Goal: Complete application form: Complete application form

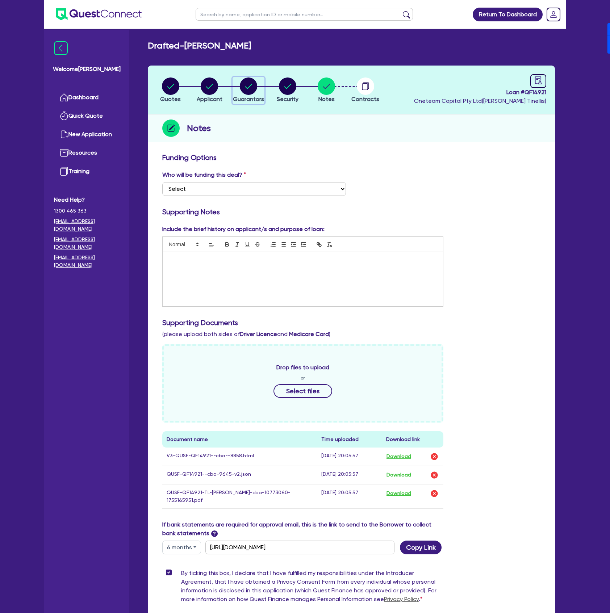
click at [255, 86] on circle "button" at bounding box center [248, 85] width 17 height 17
select select "MR"
select select "NSW"
select select "SINGLE"
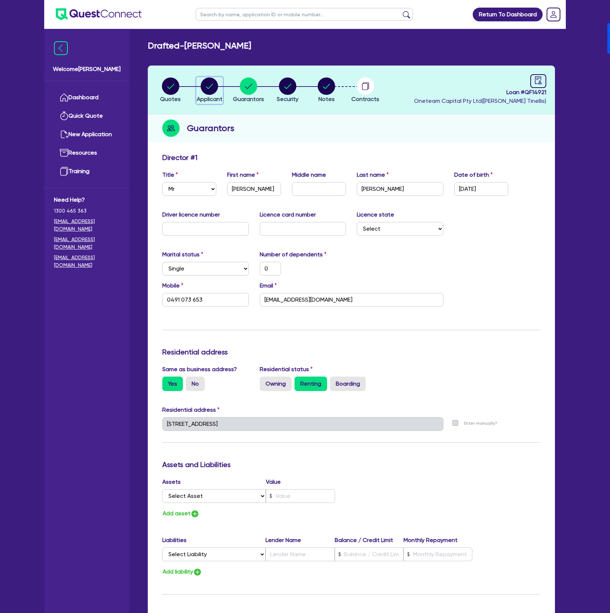
click at [198, 86] on div "button" at bounding box center [210, 85] width 26 height 17
select select "SOLE_TRADER"
select select "ACCOMODATION_FOOD"
select select "HOTELS"
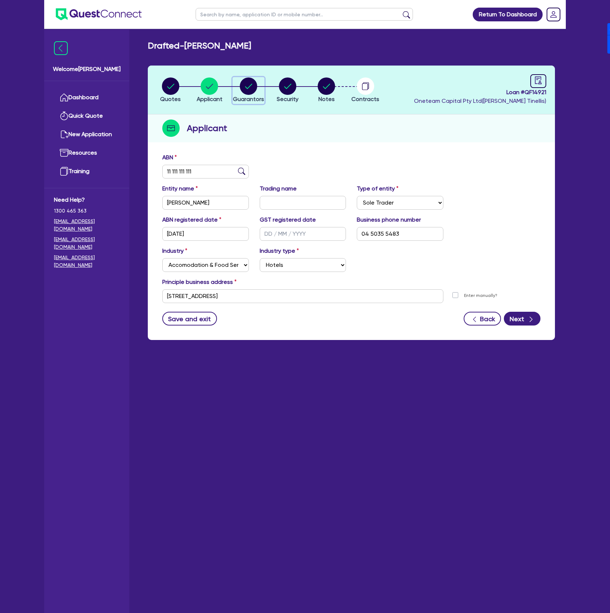
click at [251, 88] on circle "button" at bounding box center [248, 85] width 17 height 17
select select "MR"
select select "NSW"
select select "SINGLE"
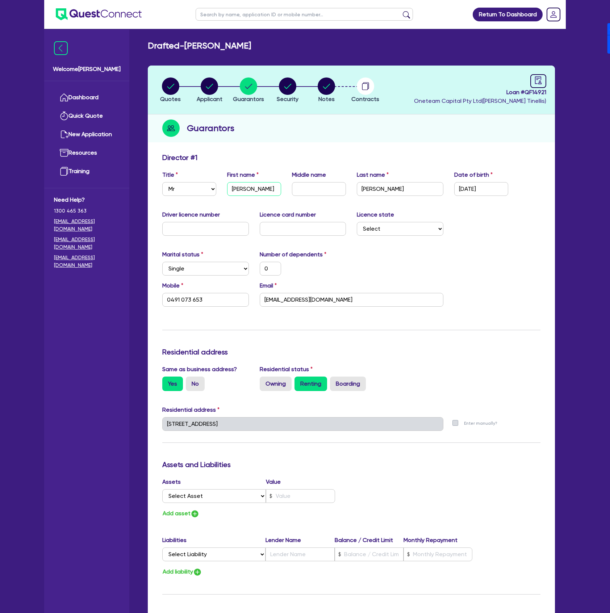
drag, startPoint x: 253, startPoint y: 187, endPoint x: 207, endPoint y: 180, distance: 46.5
click at [207, 180] on div "Title Select Mr Mrs Ms Miss Dr First name Jean Middle name Last name Michael Da…" at bounding box center [351, 185] width 389 height 31
type input "J"
type input "0"
type input "0491 073 653"
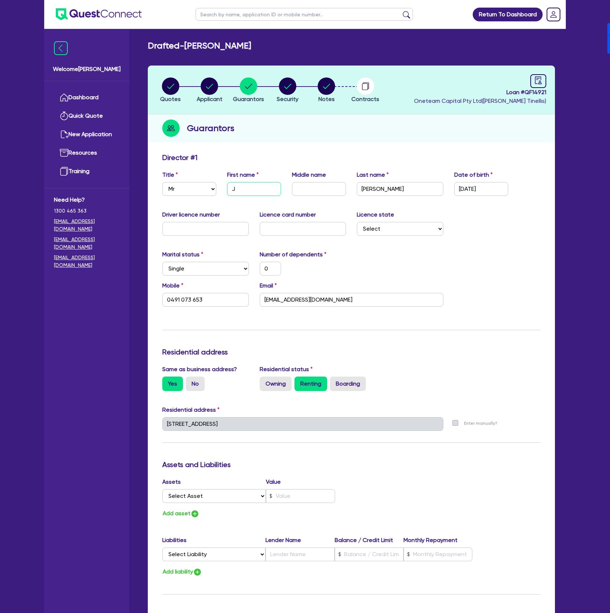
type input "Jo"
type input "0"
type input "0491 073 653"
type input "Joh"
type input "0"
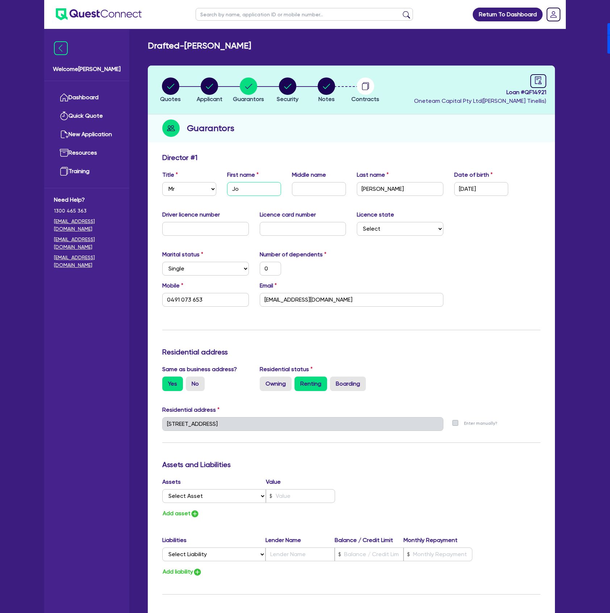
type input "0491 073 653"
type input "[PERSON_NAME]"
type input "0"
type input "0491 073 653"
type input "[PERSON_NAME]"
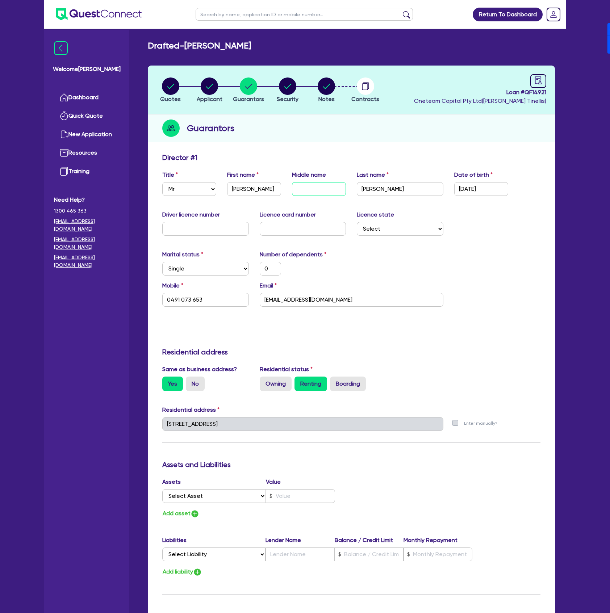
type input "M"
type input "0"
type input "0491 073 653"
type input "Mi"
type input "0"
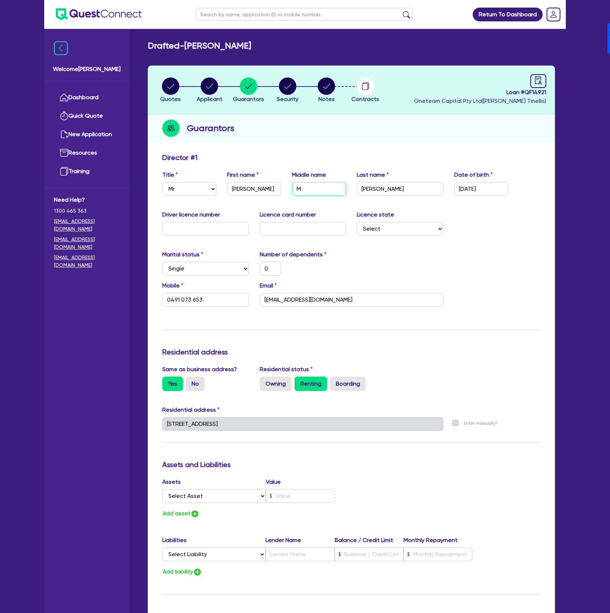
type input "0491 073 653"
type input "Mic"
type input "0"
type input "0491 073 653"
type input "Mich"
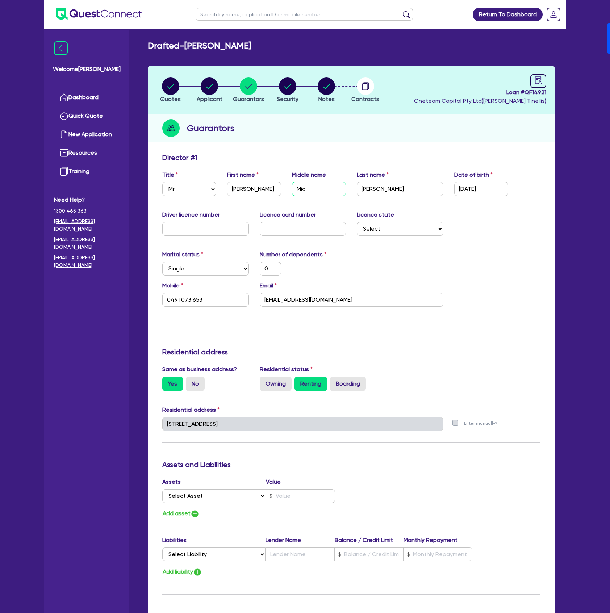
type input "0"
type input "0491 073 653"
type input "Micha"
type input "0"
type input "0491 073 653"
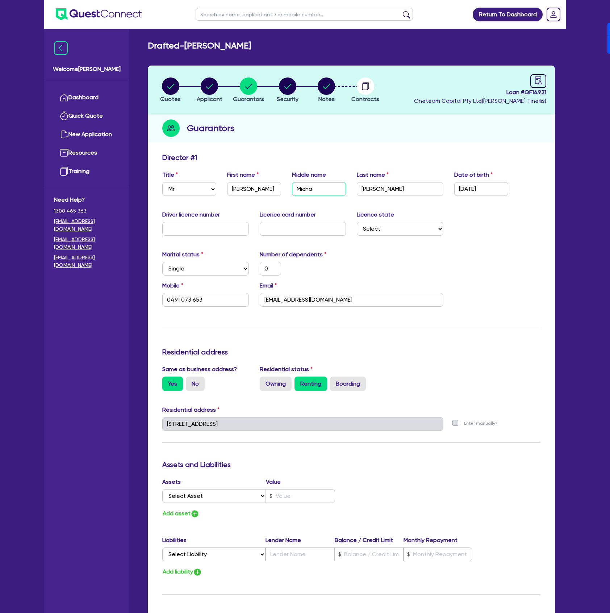
type input "Michae"
type input "0"
type input "0491 073 653"
type input "[PERSON_NAME]"
type input "0"
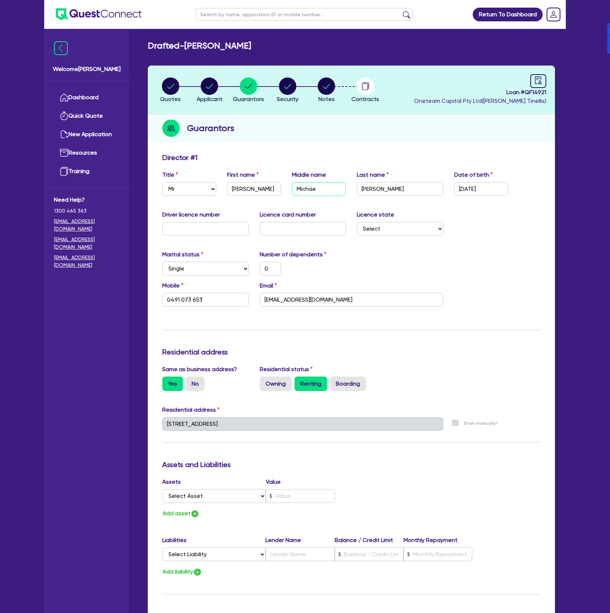
type input "0491 073 653"
type input "[PERSON_NAME]"
type input "C"
type input "0"
type input "0491 073 653"
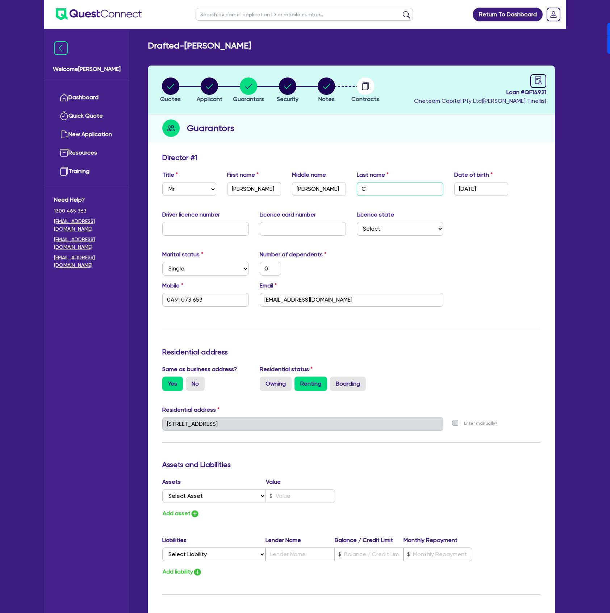
type input "Cu"
type input "0"
type input "0491 073 653"
type input "Cun"
type input "0"
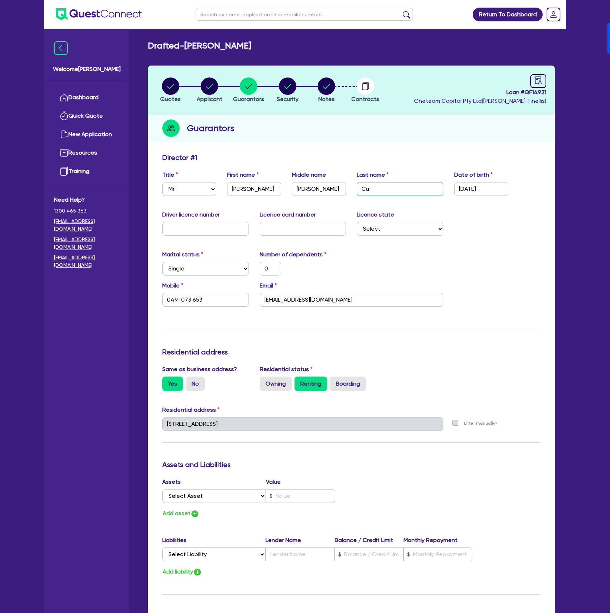
type input "0491 073 653"
type input "Cuna"
type input "0"
type input "0491 073 653"
type input "Cunan"
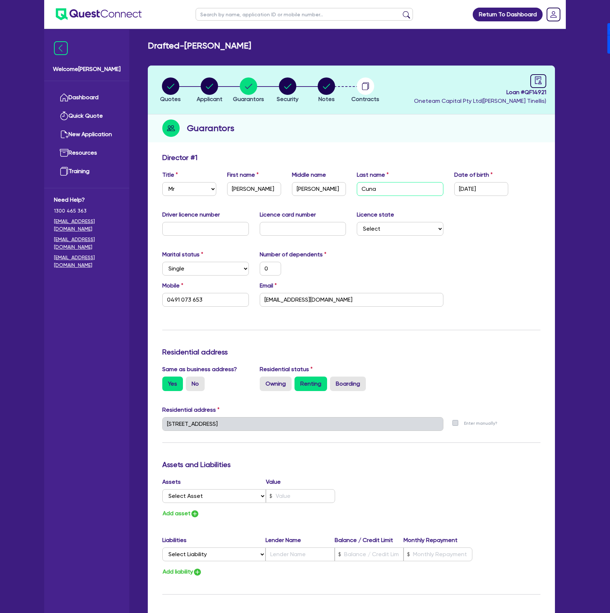
type input "0"
type input "0491 073 653"
type input "Cunana"
type input "0"
type input "0491 073 653"
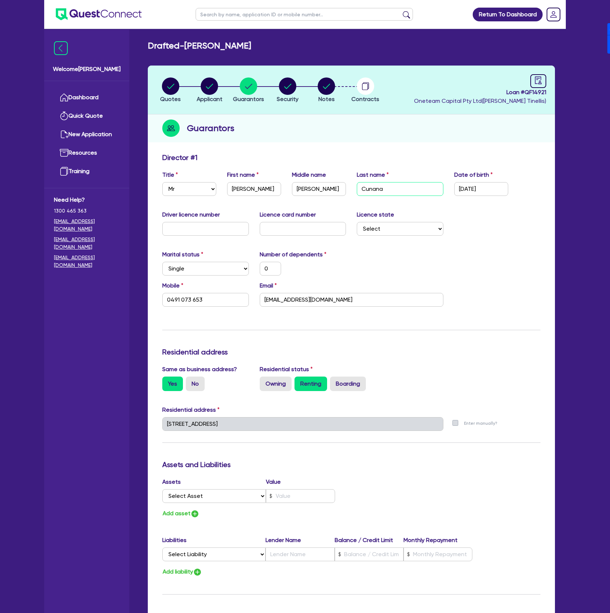
type input "[PERSON_NAME]"
type input "0"
type input "0491 073 653"
type input "[PERSON_NAME]"
type input "1 / /"
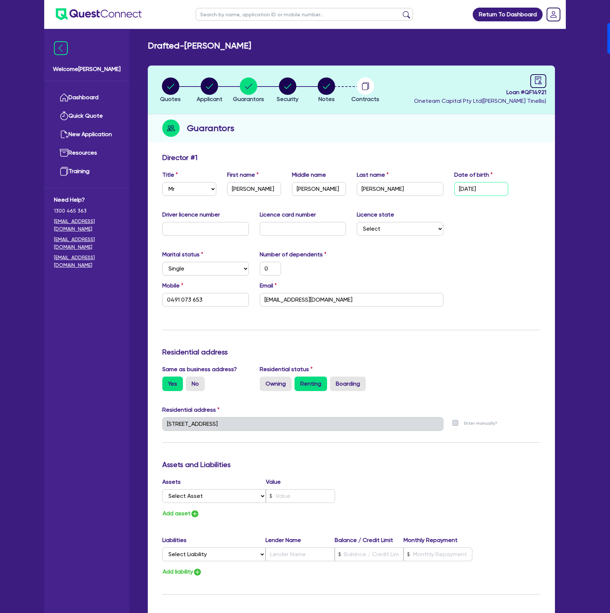
type input "0"
type input "0491 073 653"
type input "10/ /"
type input "0"
type input "0491 073 653"
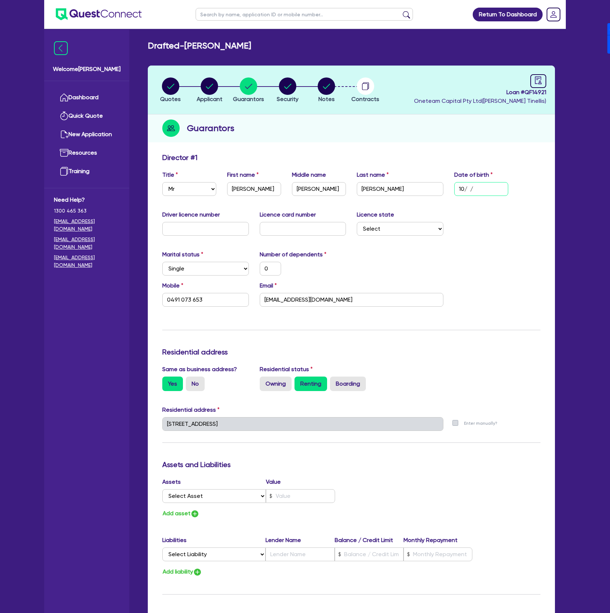
type input "10/0 /"
type input "0"
type input "0491 073 653"
type input "10/04/"
type input "0"
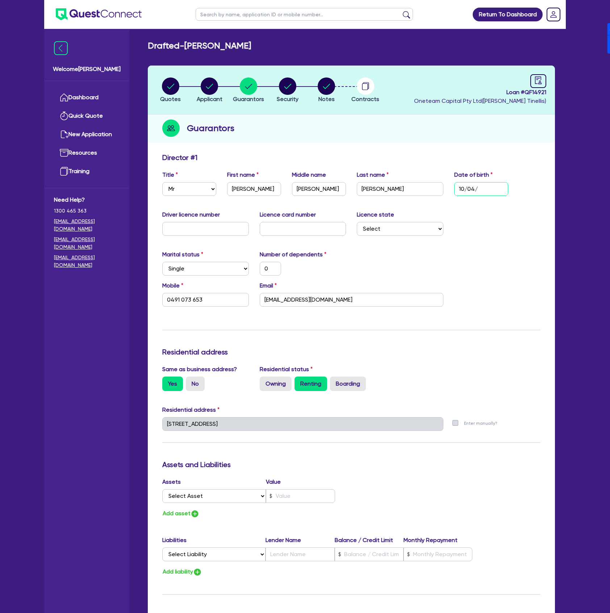
type input "0491 073 653"
type input "10/04/1"
type input "0"
type input "0491 073 653"
type input "10/04/19"
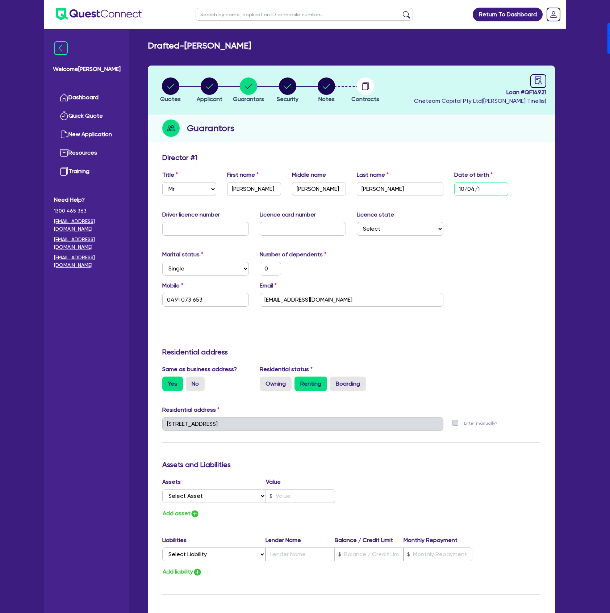
type input "0"
type input "0491 073 653"
type input "10/04/199"
type input "0"
type input "0491 073 653"
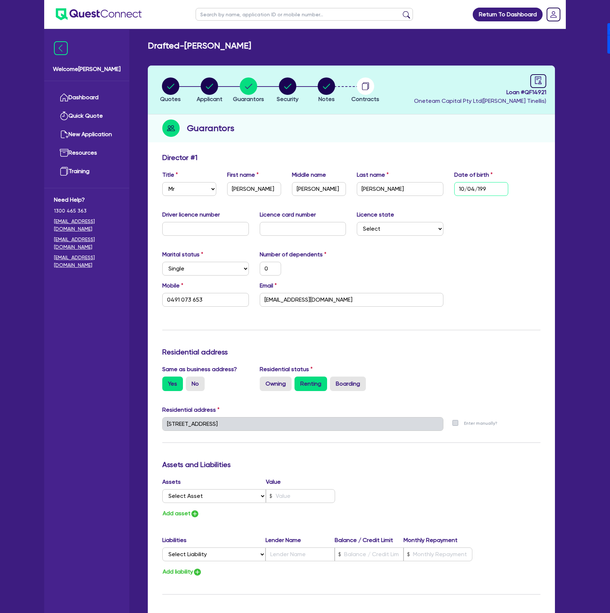
type input "[DATE]"
type input "0"
type input "0491 073 653"
type input "[DATE]"
click at [188, 269] on select "Select Single Married De Facto / Partner" at bounding box center [205, 269] width 87 height 14
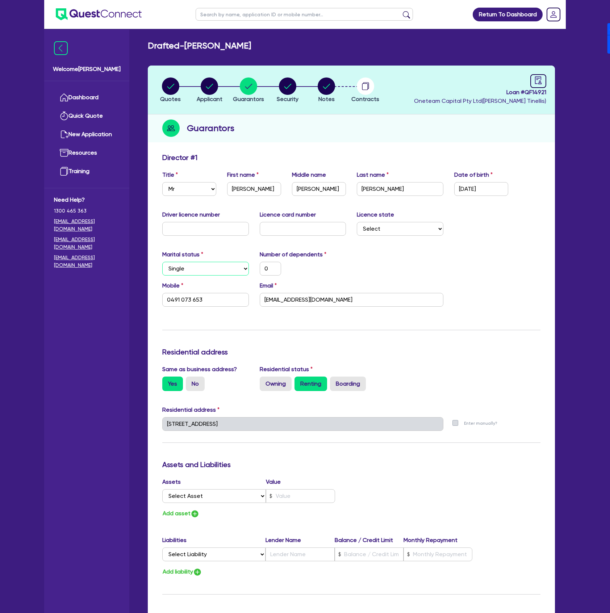
select select "MARRIED"
click at [162, 262] on select "Select Single Married De Facto / Partner" at bounding box center [205, 269] width 87 height 14
type input "0"
type input "0491 073 653"
click at [456, 243] on div "Update residential status for Director #1 Boarding is only acceptable when the …" at bounding box center [351, 420] width 378 height 535
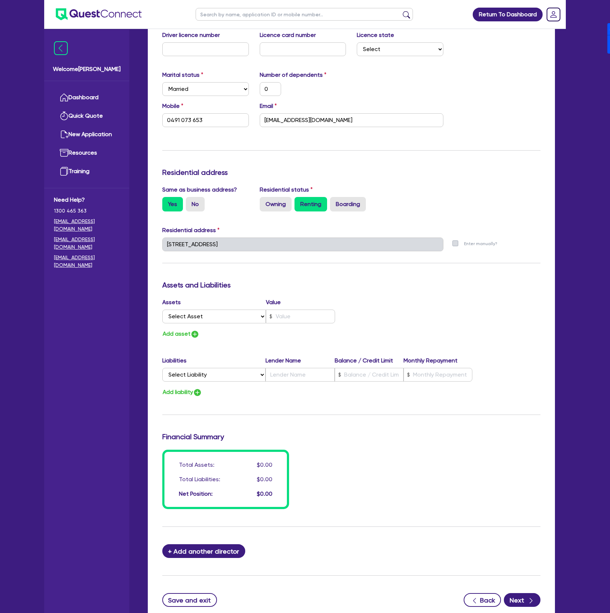
scroll to position [232, 0]
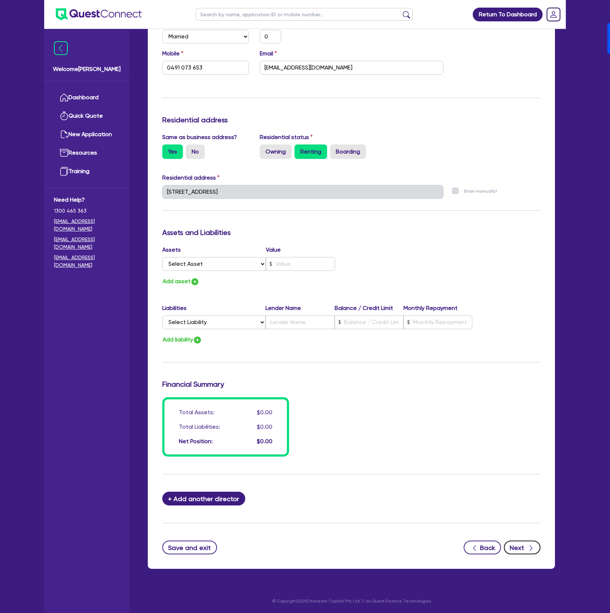
click at [520, 546] on button "Next" at bounding box center [521, 547] width 37 height 14
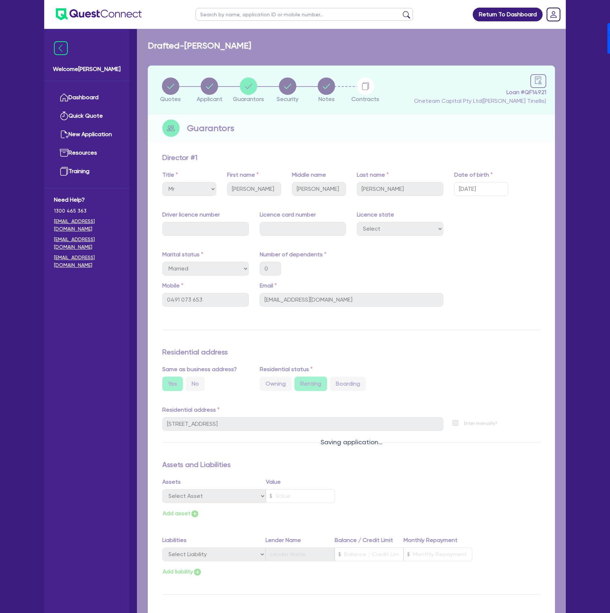
select select "CARS_AND_LIGHT_TRUCKS"
select select "PASSENGER_VEHICLES"
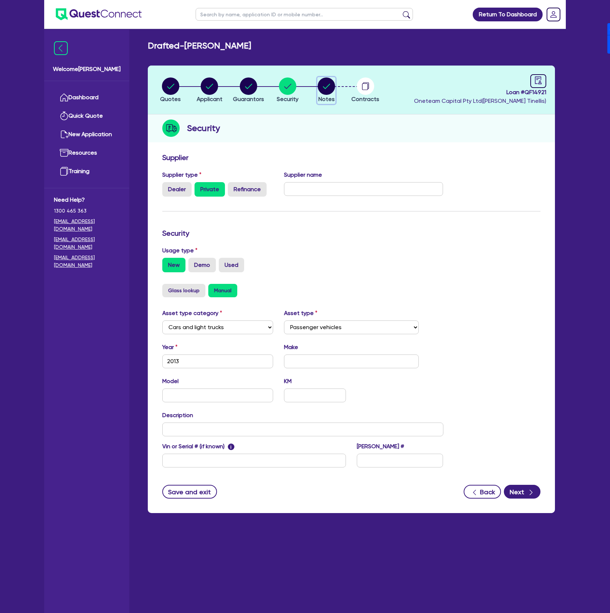
click at [331, 86] on circle "button" at bounding box center [325, 85] width 17 height 17
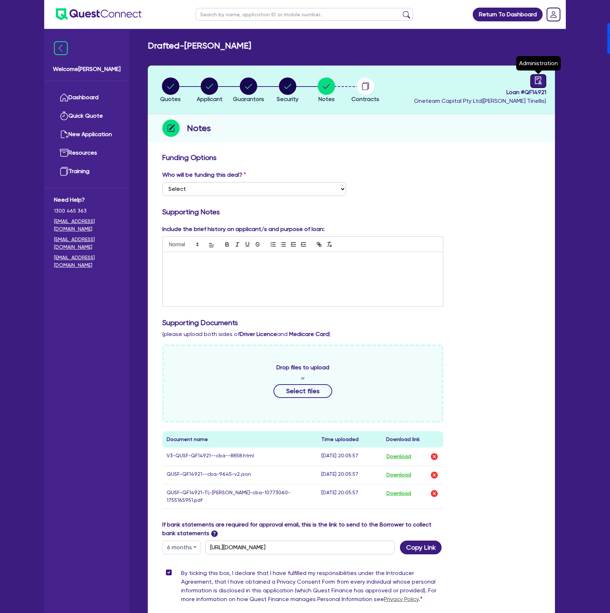
drag, startPoint x: 540, startPoint y: 79, endPoint x: 539, endPoint y: 83, distance: 3.7
click at [540, 79] on icon "audit" at bounding box center [538, 80] width 8 height 8
select select "DRAFTED_NEW"
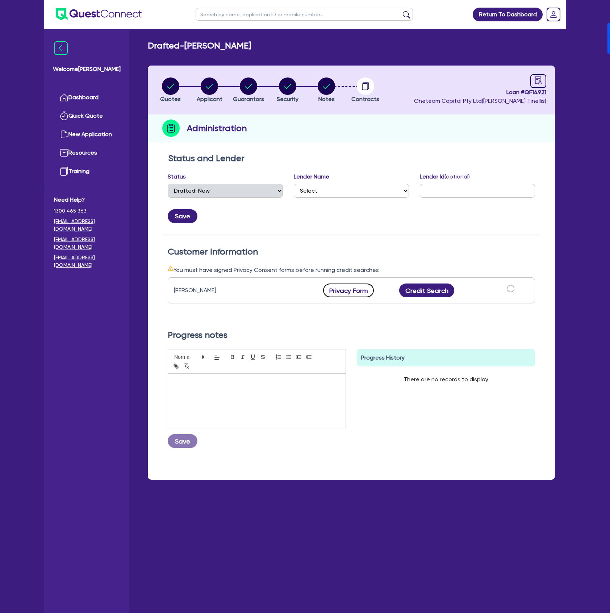
click at [352, 286] on button "Privacy Form" at bounding box center [348, 290] width 51 height 14
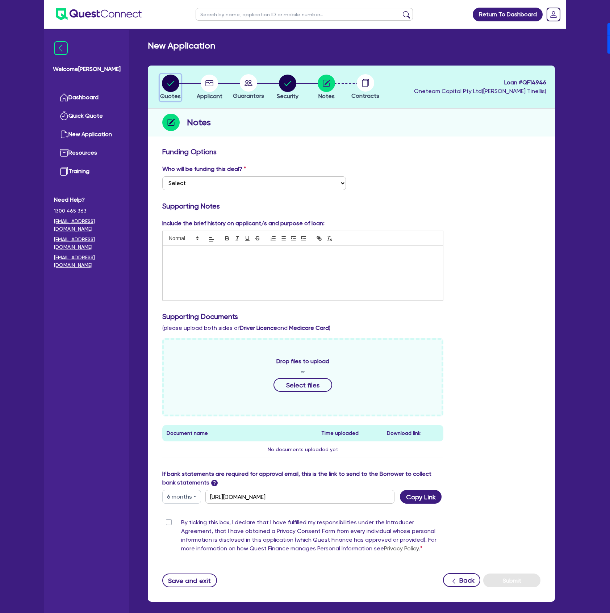
click at [178, 80] on circle "button" at bounding box center [170, 83] width 17 height 17
select select "CARS_AND_LIGHT_TRUCKS"
select select "PASSENGER_VEHICLES"
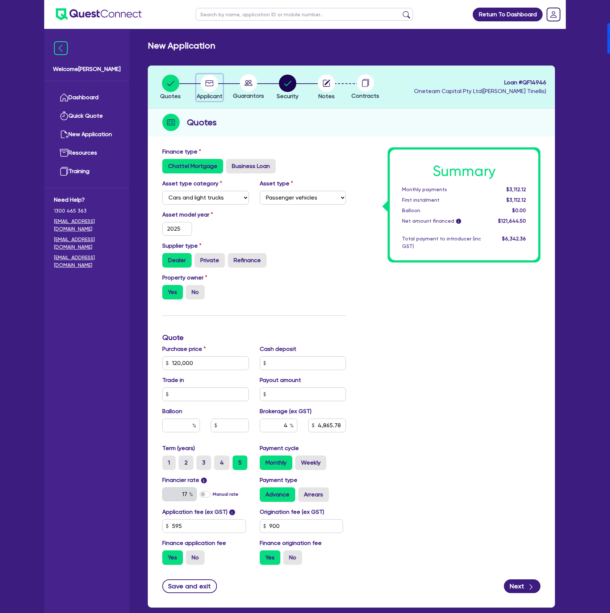
click at [203, 87] on circle "button" at bounding box center [209, 83] width 17 height 17
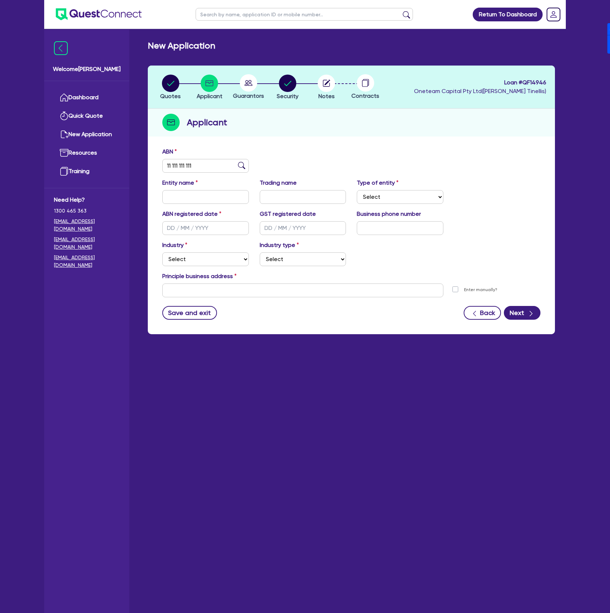
click at [249, 87] on circle at bounding box center [248, 82] width 17 height 17
click at [80, 96] on link "Dashboard" at bounding box center [87, 97] width 66 height 18
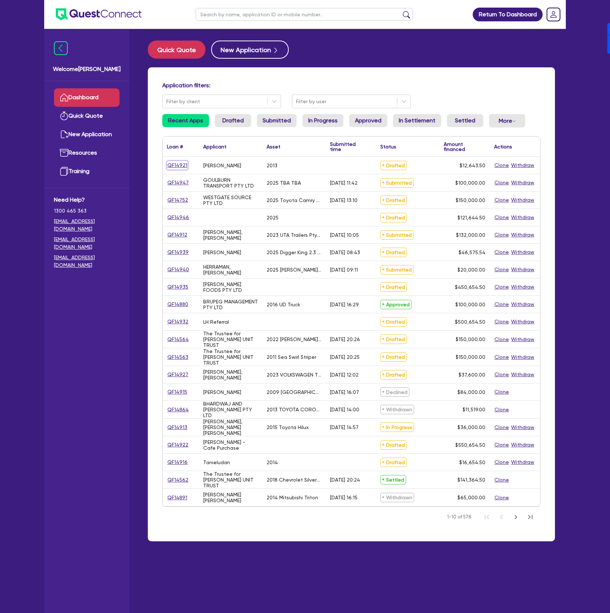
click at [178, 166] on link "QF14921" at bounding box center [177, 165] width 21 height 8
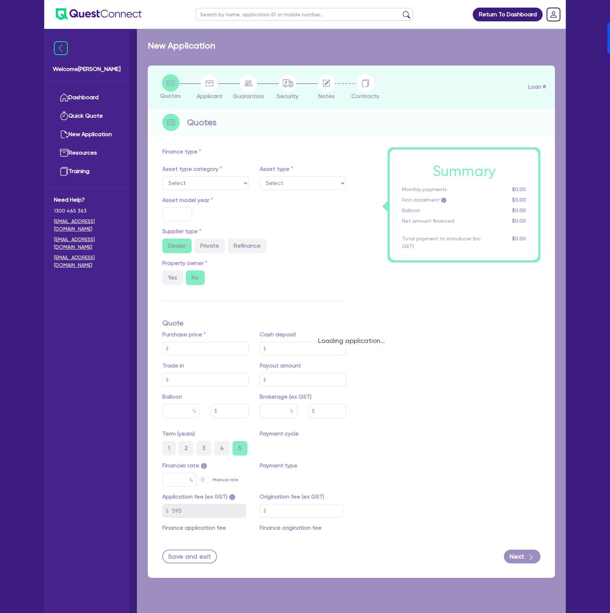
select select "CARS_AND_LIGHT_TRUCKS"
type input "2013"
radio input "false"
radio input "true"
type input "10,999"
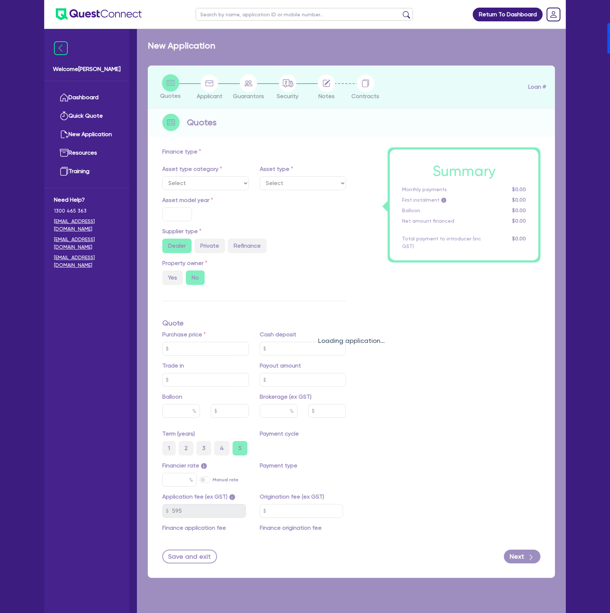
type input "8"
type input "1,011.48"
type input "17"
type input "900"
select select "PASSENGER_VEHICLES"
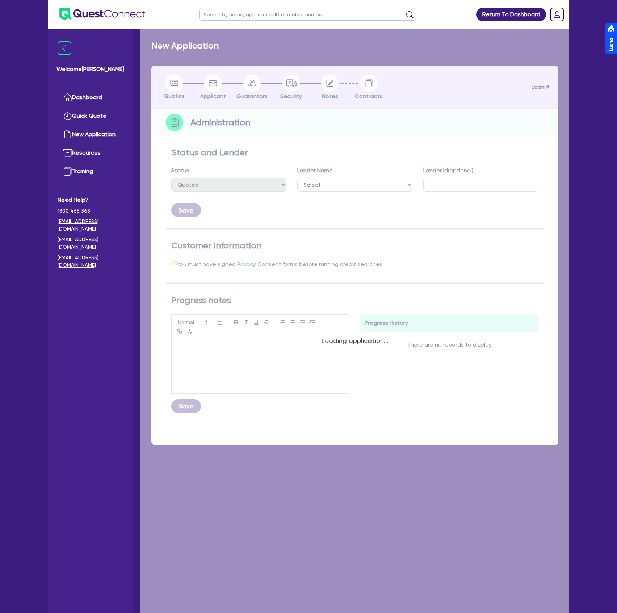
select select "DRAFTED_NEW"
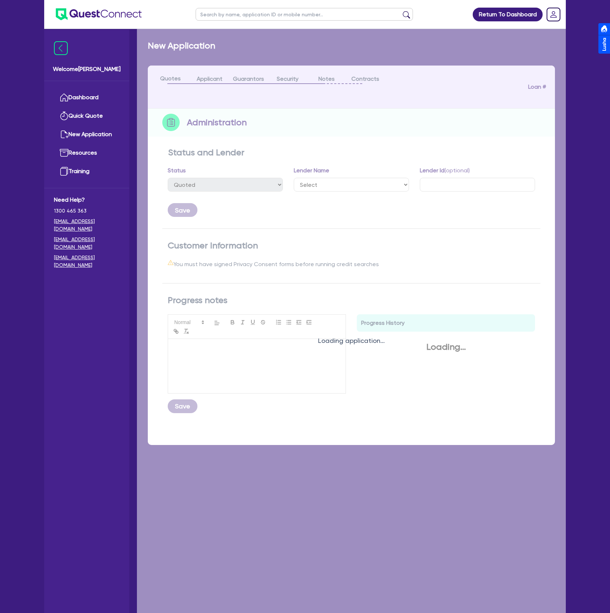
select select "DRAFTED_NEW"
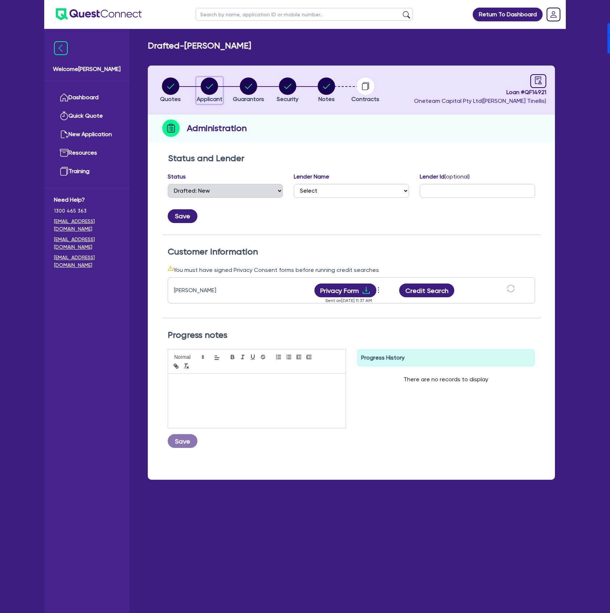
click at [203, 88] on circle "button" at bounding box center [209, 85] width 17 height 17
select select "SOLE_TRADER"
select select "ACCOMODATION_FOOD"
select select "HOTELS"
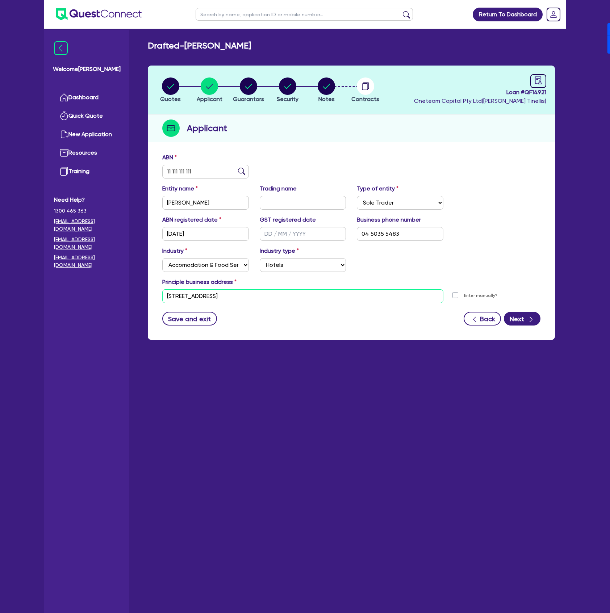
click at [284, 302] on input "[STREET_ADDRESS]" at bounding box center [302, 296] width 281 height 14
paste input "[STREET_ADDRESS]"
click at [215, 312] on li "[STREET_ADDRESS]" at bounding box center [301, 308] width 276 height 12
type input "[STREET_ADDRESS]"
click at [521, 313] on button "Next" at bounding box center [521, 319] width 37 height 14
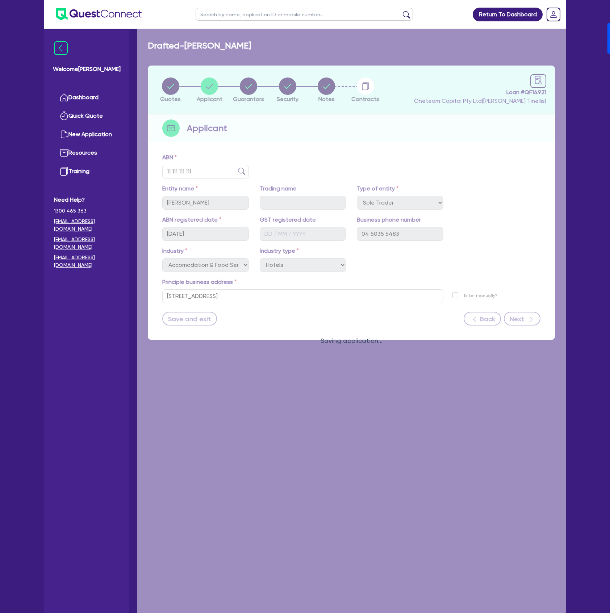
select select "MR"
select select "[GEOGRAPHIC_DATA]"
select select "MARRIED"
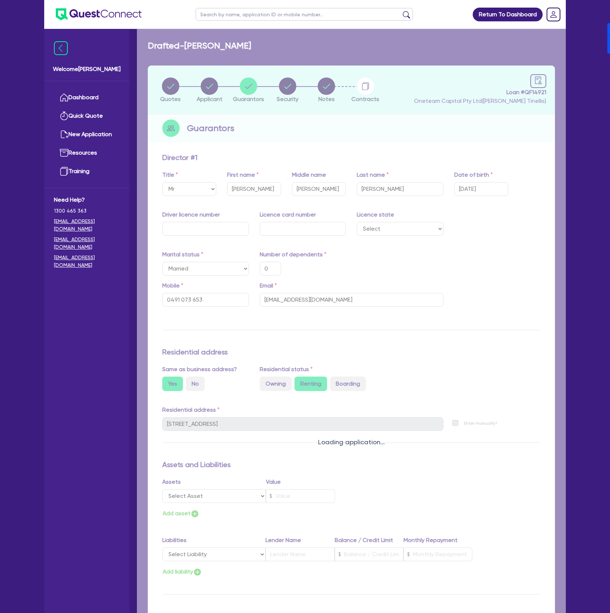
type input "0"
type input "0491 073 653"
type input "[STREET_ADDRESS]"
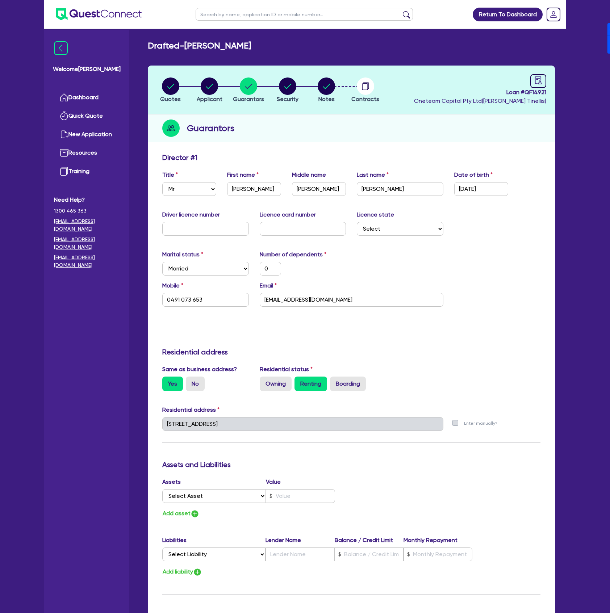
click at [474, 276] on div "Marital status Select [DEMOGRAPHIC_DATA] Married De Facto / Partner Number of d…" at bounding box center [351, 265] width 389 height 31
click at [539, 81] on icon "audit" at bounding box center [538, 80] width 7 height 8
select select "DRAFTED_NEW"
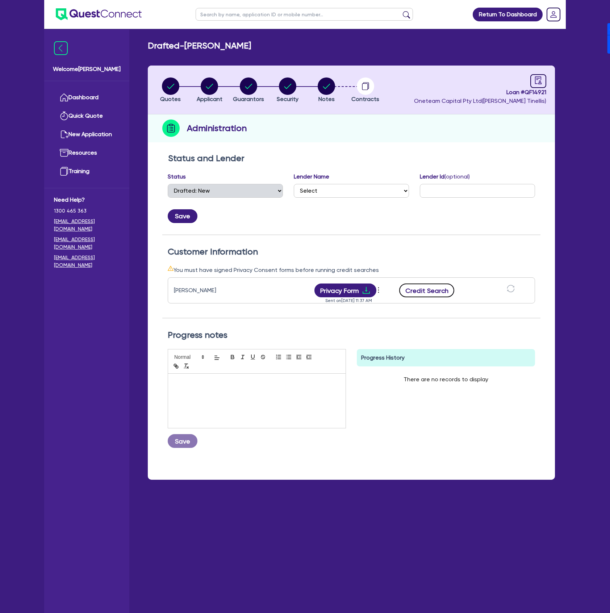
click at [425, 290] on button "Credit Search" at bounding box center [426, 290] width 55 height 14
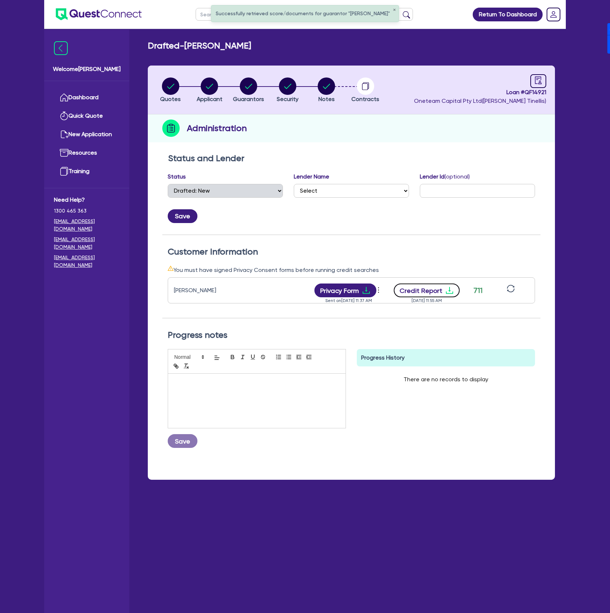
click at [429, 293] on button "Credit Report" at bounding box center [426, 290] width 66 height 14
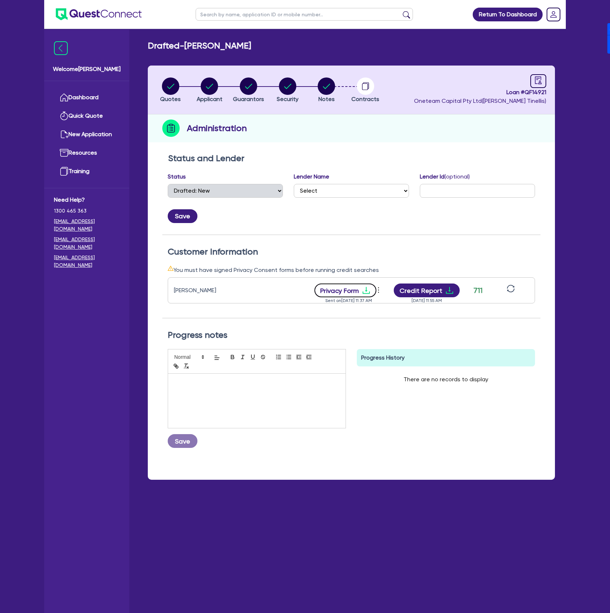
click at [348, 287] on button "Privacy Form" at bounding box center [345, 290] width 62 height 14
click at [319, 84] on circle "button" at bounding box center [325, 85] width 17 height 17
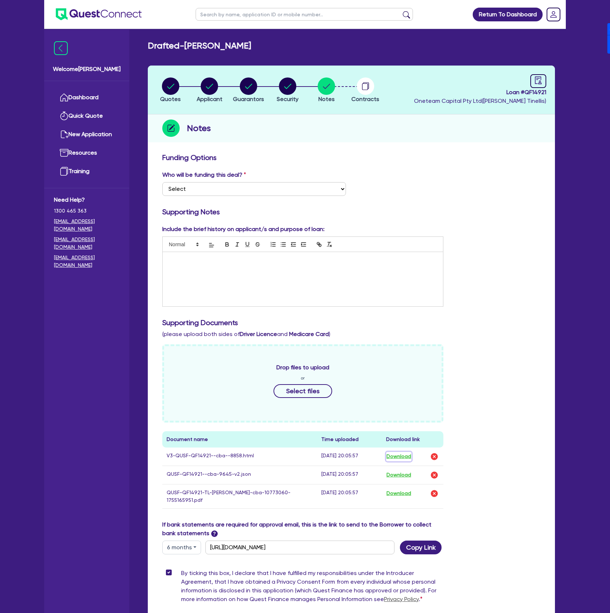
click at [400, 457] on button "Download" at bounding box center [398, 456] width 25 height 9
click at [216, 96] on span "Applicant" at bounding box center [210, 99] width 26 height 7
select select "SOLE_TRADER"
select select "ACCOMODATION_FOOD"
select select "HOTELS"
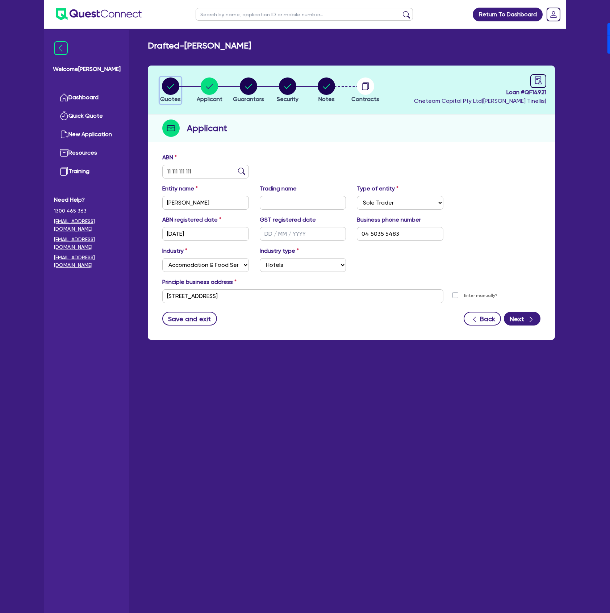
click at [172, 87] on circle "button" at bounding box center [170, 85] width 17 height 17
select select "CARS_AND_LIGHT_TRUCKS"
select select "PASSENGER_VEHICLES"
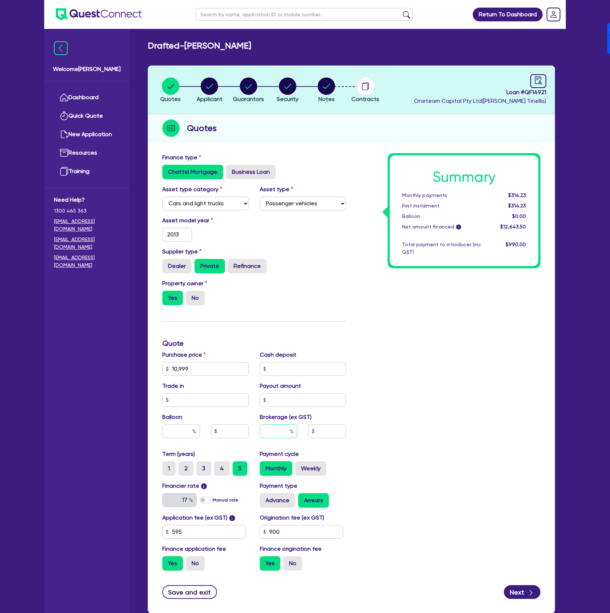
click at [283, 429] on input "text" at bounding box center [279, 431] width 38 height 14
type input "8"
click at [336, 435] on input "text" at bounding box center [327, 431] width 38 height 14
type input "10,999"
type input "1,011.48"
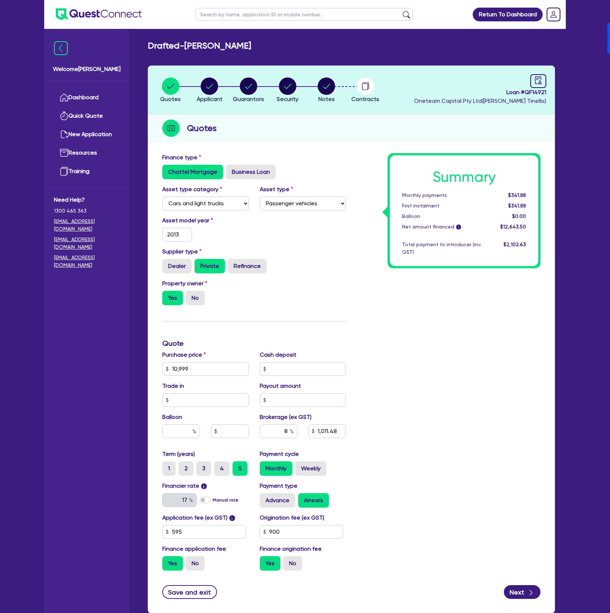
type input "10,999"
type input "1,011.48"
type input "10,999"
type input "1,011.48"
click at [405, 463] on div "Summary Monthly payments $341.88 First instalment $341.88 Balloon $0.00 Net amo…" at bounding box center [448, 364] width 194 height 423
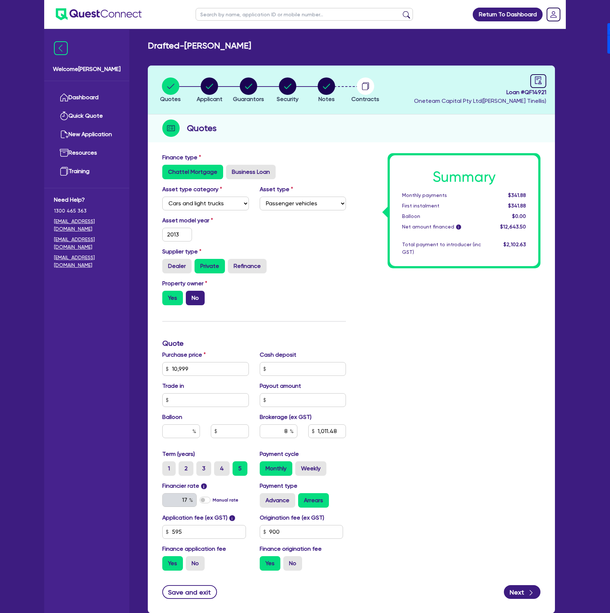
click at [188, 303] on label "No" at bounding box center [195, 298] width 19 height 14
click at [188, 295] on input "No" at bounding box center [188, 293] width 5 height 5
radio input "true"
type input "10,999"
type input "1,011.48"
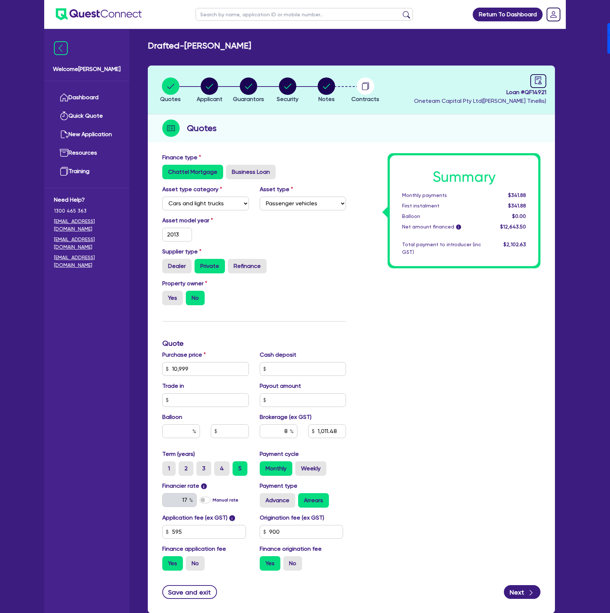
type input "10,999"
type input "1,011.48"
click at [213, 88] on circle "button" at bounding box center [209, 85] width 17 height 17
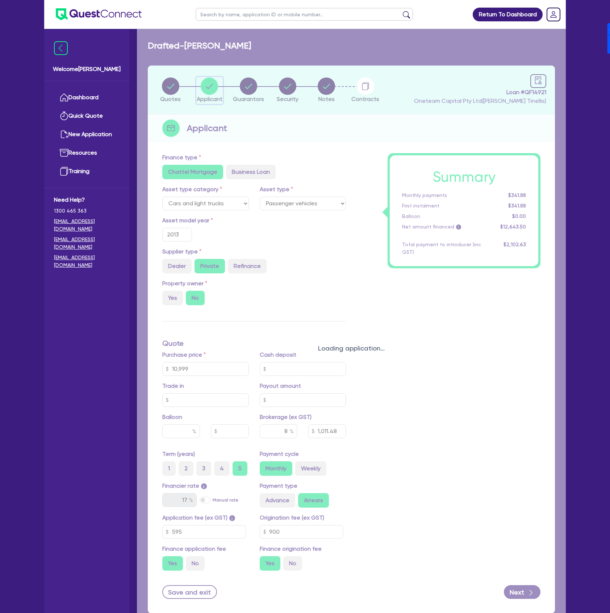
select select "SOLE_TRADER"
select select "ACCOMODATION_FOOD"
select select "HOTELS"
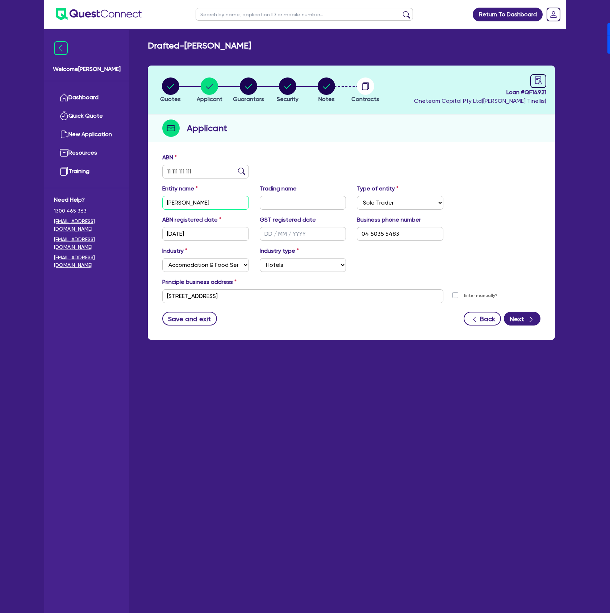
click at [174, 200] on input "[PERSON_NAME]" at bounding box center [205, 203] width 87 height 14
click at [174, 203] on input "[PERSON_NAME]" at bounding box center [205, 203] width 87 height 14
type input "[PERSON_NAME]"
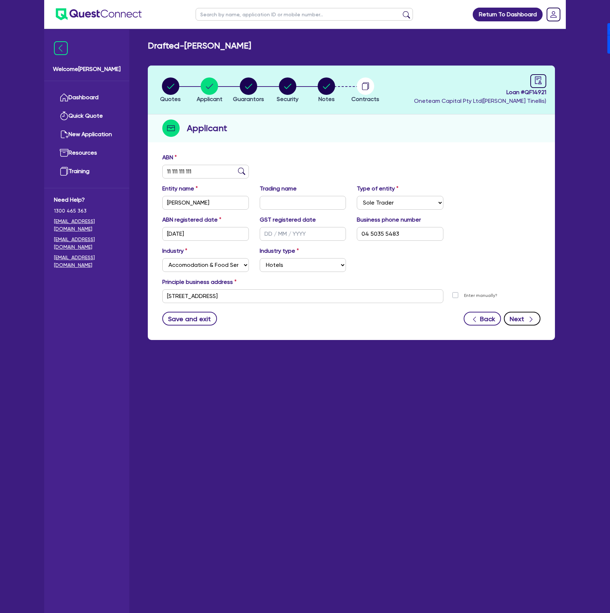
click at [527, 319] on icon "button" at bounding box center [530, 319] width 7 height 7
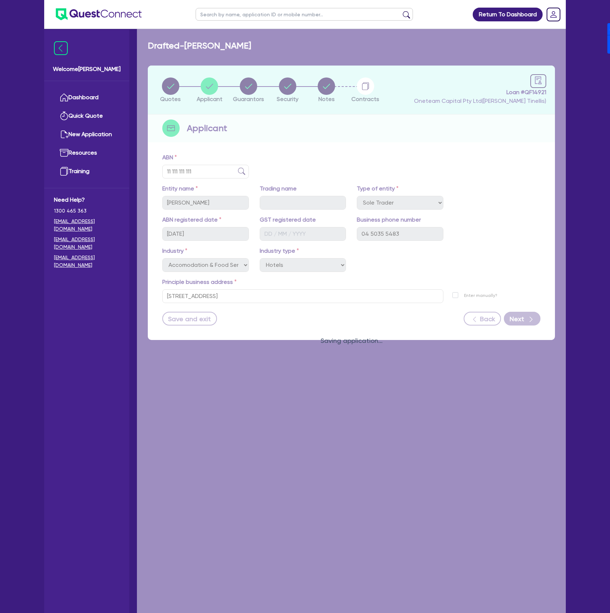
select select "MR"
select select "[GEOGRAPHIC_DATA]"
select select "MARRIED"
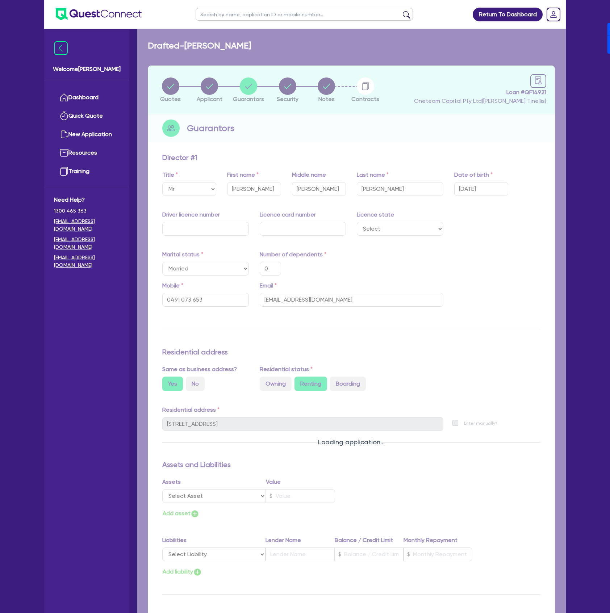
type input "0"
type input "0491 073 653"
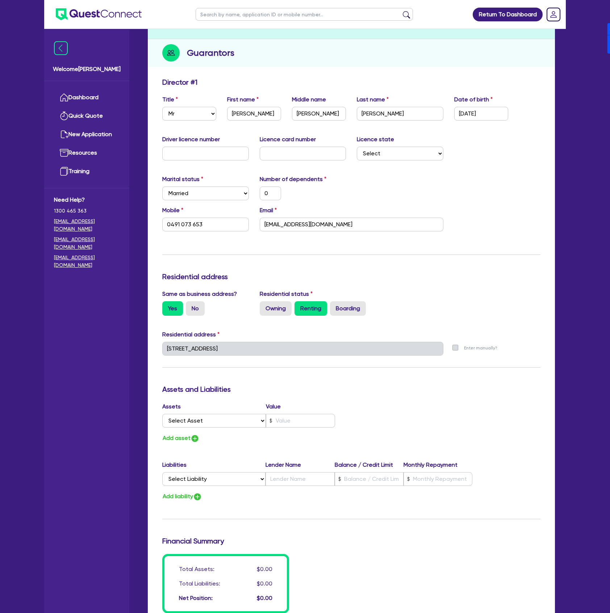
scroll to position [96, 0]
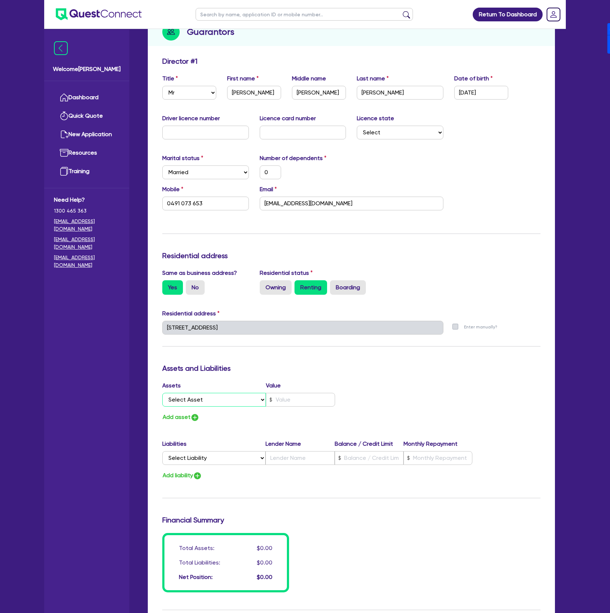
drag, startPoint x: 211, startPoint y: 401, endPoint x: 208, endPoint y: 405, distance: 4.2
click at [211, 401] on select "Select Asset Cash Property Investment property Vehicle Truck Trailer Equipment …" at bounding box center [214, 400] width 104 height 14
select select "CASH"
click at [162, 393] on select "Select Asset Cash Property Investment property Vehicle Truck Trailer Equipment …" at bounding box center [214, 400] width 104 height 14
type input "0"
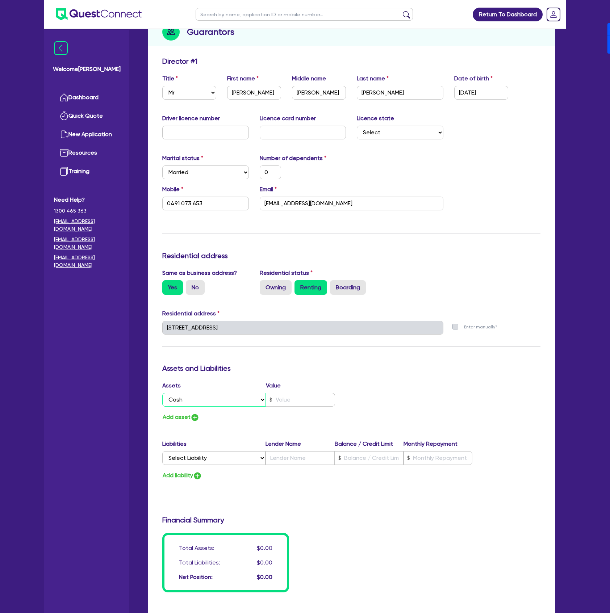
type input "0491 073 653"
click at [305, 401] on input "text" at bounding box center [300, 400] width 69 height 14
type input "0"
type input "0491 073 653"
type input "3"
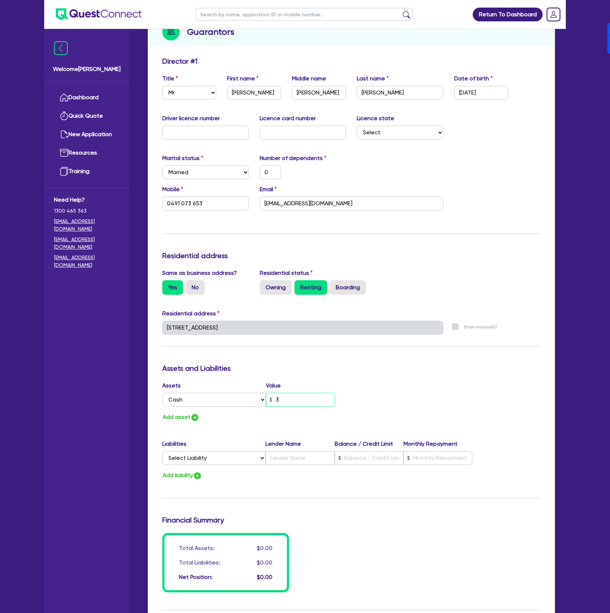
type input "0"
type input "0491 073 653"
type input "30"
type input "0"
type input "0491 073 653"
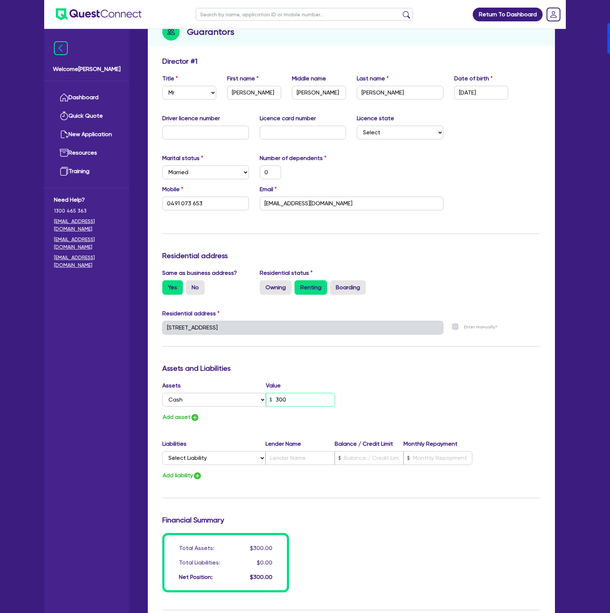
type input "300"
click at [189, 418] on button "Add asset" at bounding box center [180, 417] width 37 height 10
type input "0"
type input "0491 073 653"
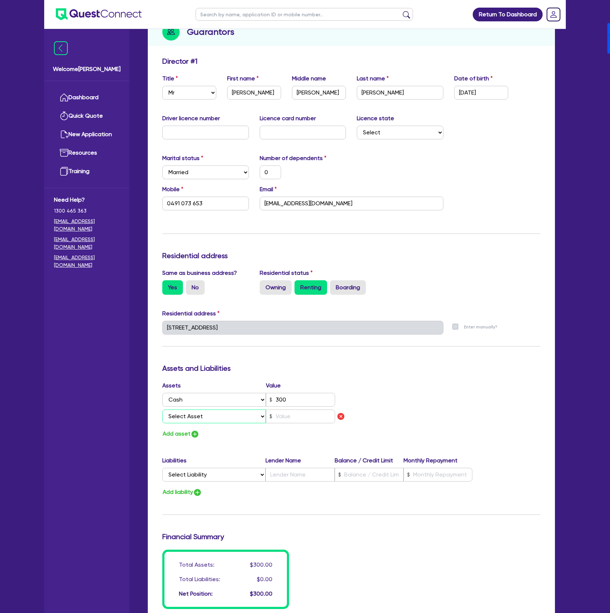
click at [189, 416] on select "Select Asset Cash Property Investment property Vehicle Truck Trailer Equipment …" at bounding box center [214, 416] width 104 height 14
select select "HOUSEHOLD_PERSONAL"
click at [162, 409] on select "Select Asset Cash Property Investment property Vehicle Truck Trailer Equipment …" at bounding box center [214, 416] width 104 height 14
type input "0"
type input "0491 073 653"
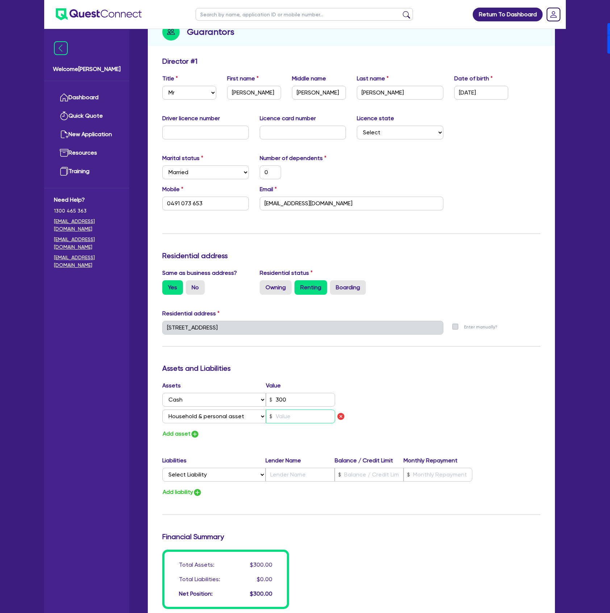
click at [293, 417] on input "text" at bounding box center [300, 416] width 69 height 14
type input "0"
type input "0491 073 653"
type input "2"
type input "0"
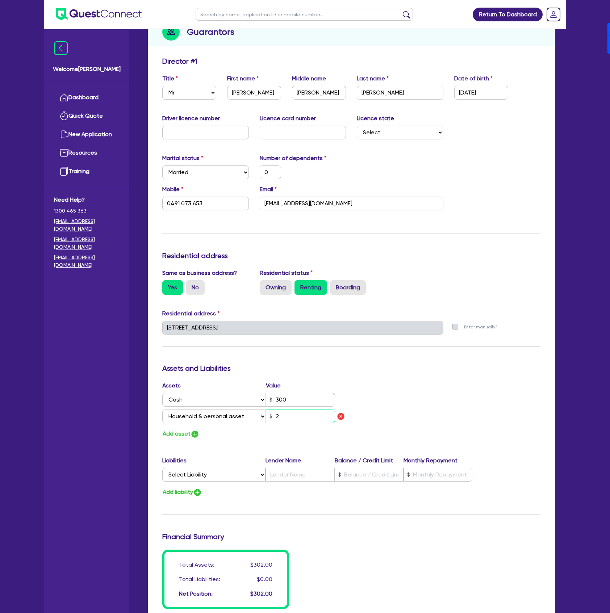
type input "0491 073 653"
type input "0"
type input "0491 073 653"
type input "3"
type input "0"
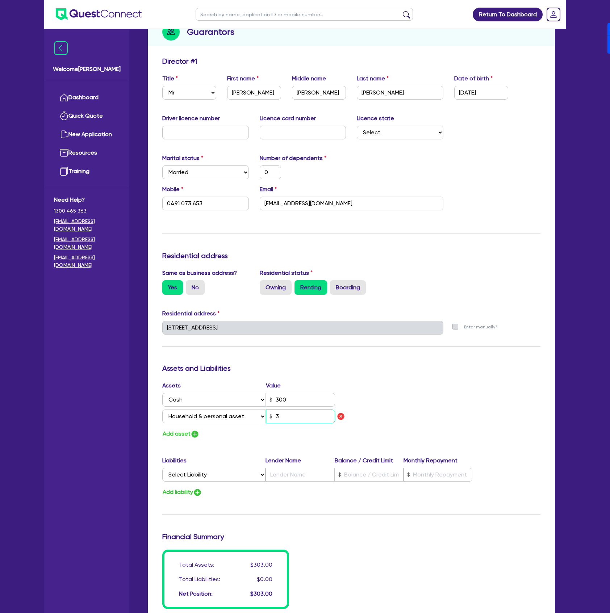
type input "0491 073 653"
type input "35"
type input "0"
type input "0491 073 653"
type input "350"
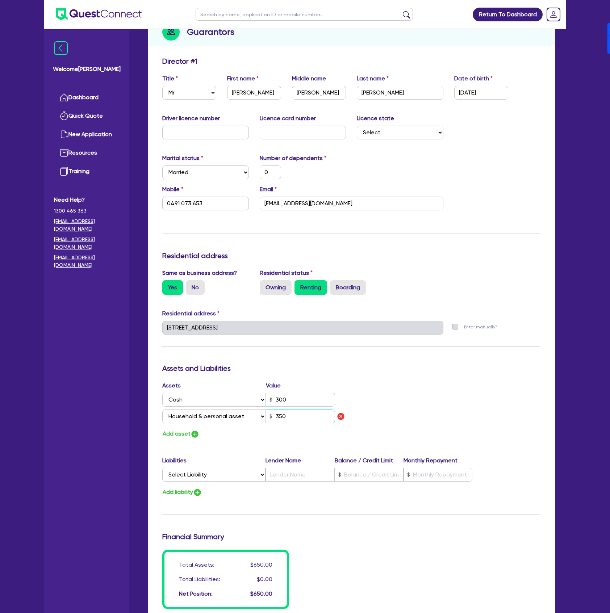
type input "0"
type input "0491 073 653"
type input "3,500"
type input "0"
type input "0491 073 653"
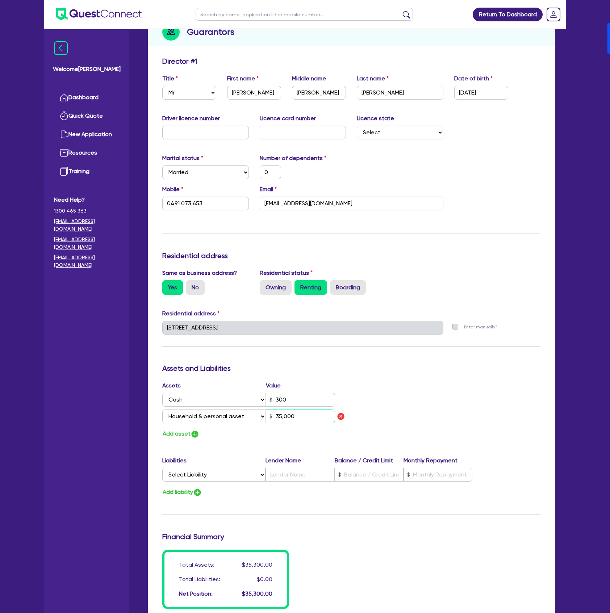
type input "35,000"
click at [187, 436] on button "Add asset" at bounding box center [180, 434] width 37 height 10
type input "0"
type input "0491 073 653"
type input "35,000"
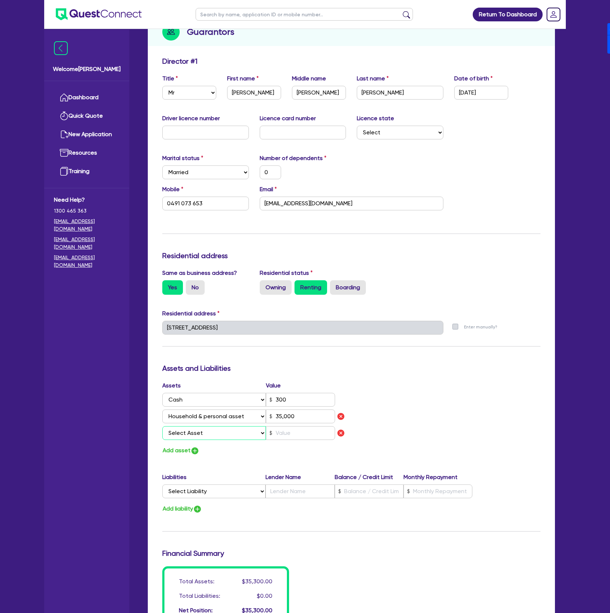
click at [191, 431] on select "Select Asset Cash Property Investment property Vehicle Truck Trailer Equipment …" at bounding box center [214, 433] width 104 height 14
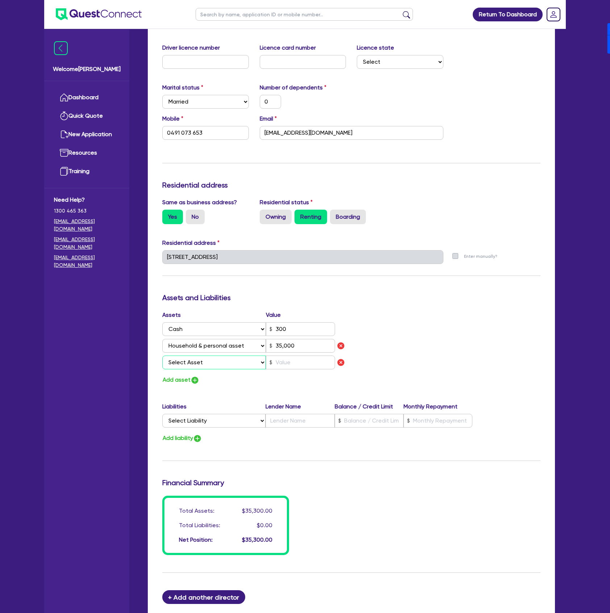
scroll to position [193, 0]
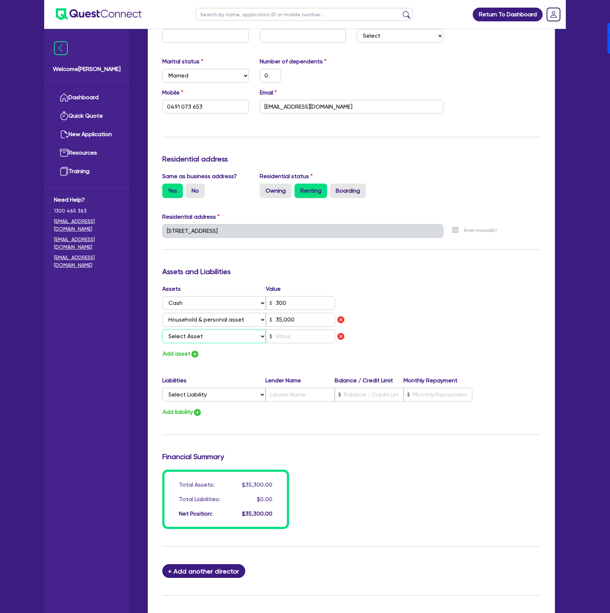
click at [249, 333] on select "Select Asset Cash Property Investment property Vehicle Truck Trailer Equipment …" at bounding box center [214, 336] width 104 height 14
select select "EQUIPMENT"
click at [162, 329] on select "Select Asset Cash Property Investment property Vehicle Truck Trailer Equipment …" at bounding box center [214, 336] width 104 height 14
type input "0"
type input "0491 073 653"
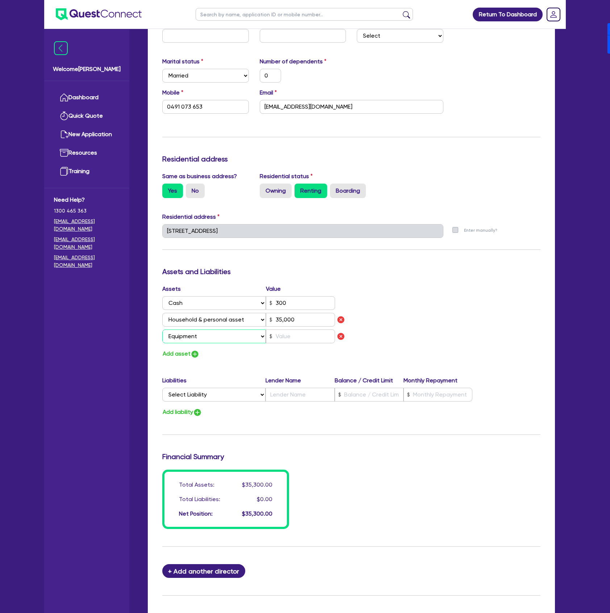
type input "35,000"
click at [218, 337] on select "Select Asset Cash Property Investment property Vehicle Truck Trailer Equipment …" at bounding box center [214, 336] width 104 height 14
select select "VEHICLE"
click at [162, 329] on select "Select Asset Cash Property Investment property Vehicle Truck Trailer Equipment …" at bounding box center [214, 336] width 104 height 14
type input "0"
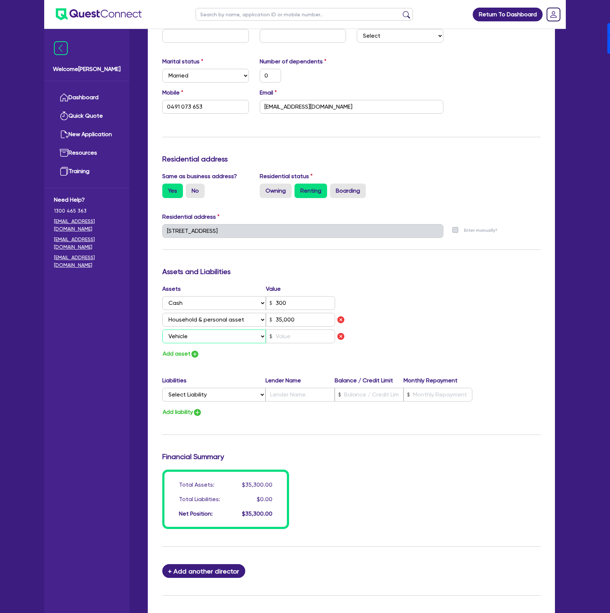
type input "0491 073 653"
type input "35,000"
click at [304, 336] on input "text" at bounding box center [300, 336] width 69 height 14
type input "0"
type input "0491 073 653"
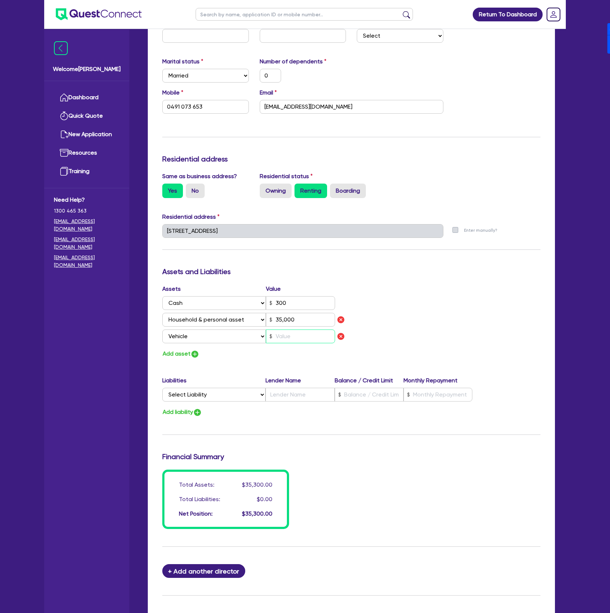
type input "35,000"
type input "3"
type input "0"
type input "0491 073 653"
type input "35,000"
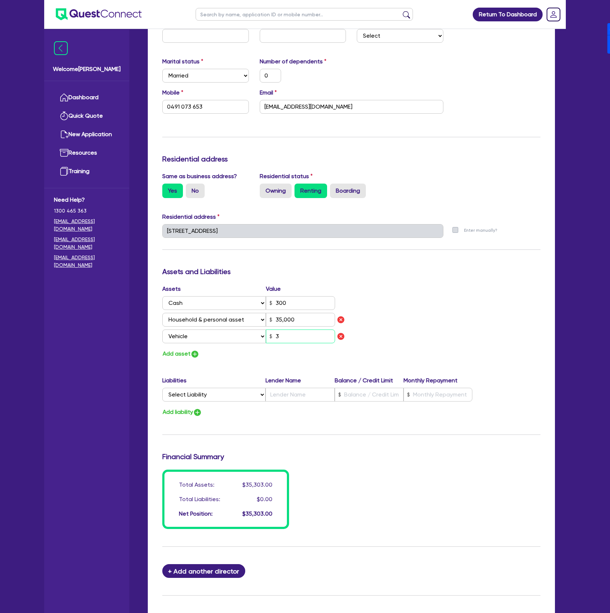
type input "30"
type input "0"
type input "0491 073 653"
type input "35,000"
type input "300"
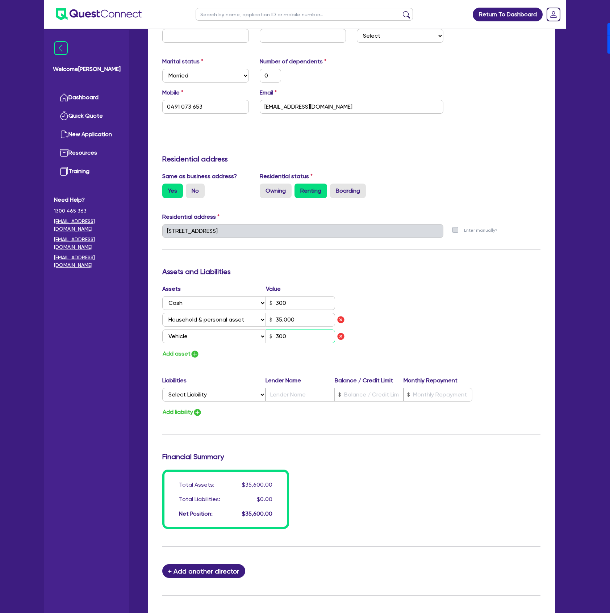
type input "0"
type input "0491 073 653"
type input "35,000"
type input "3,000"
click at [210, 390] on select "Select Liability Credit card Mortgage Investment property loan Vehicle loan Tru…" at bounding box center [213, 395] width 103 height 14
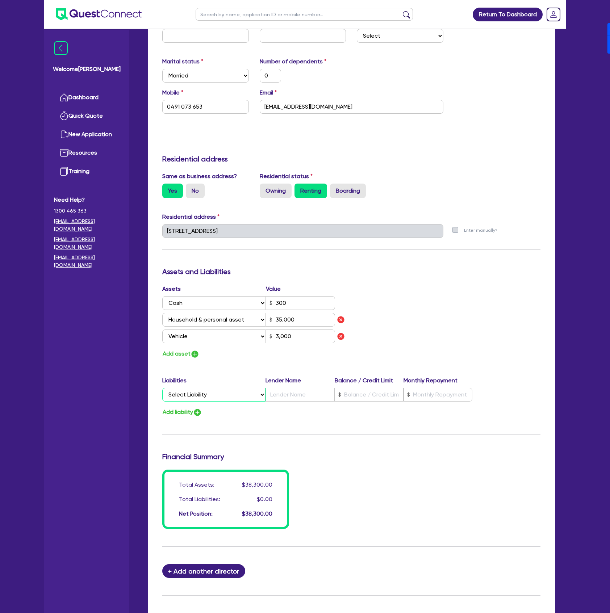
select select "OTHER"
click at [162, 388] on select "Select Liability Credit card Mortgage Investment property loan Vehicle loan Tru…" at bounding box center [213, 395] width 103 height 14
type input "0"
type input "0491 073 653"
type input "35,000"
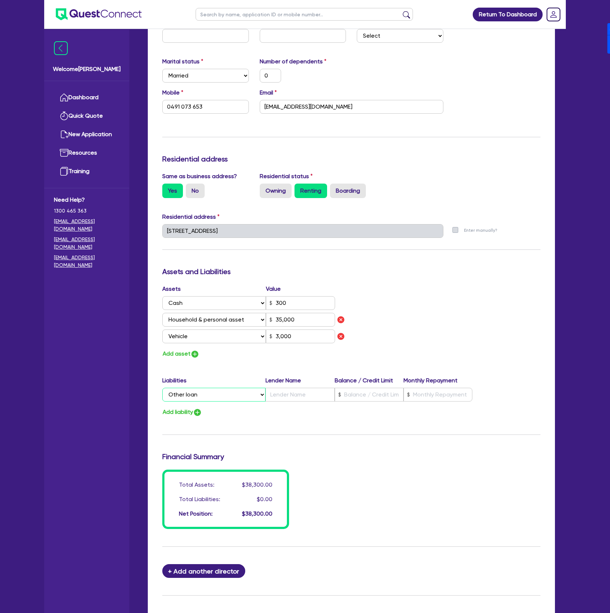
type input "3,000"
click at [284, 391] on input "text" at bounding box center [299, 395] width 69 height 14
type input "0"
type input "0491 073 653"
type input "R"
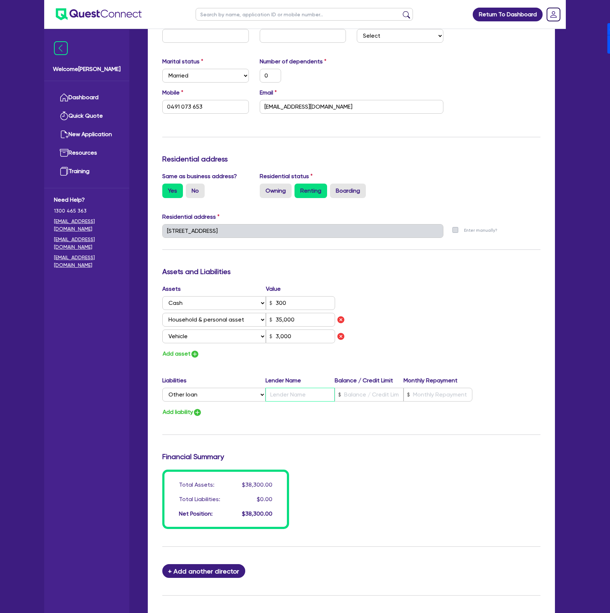
type input "35,000"
type input "3,000"
type input "0"
type input "0491 073 653"
type input "Re"
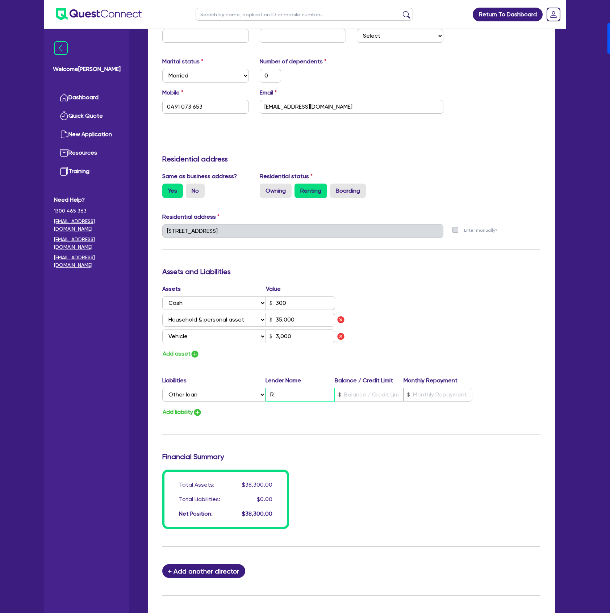
type input "35,000"
type input "3,000"
type input "0"
type input "0491 073 653"
type input "Ren"
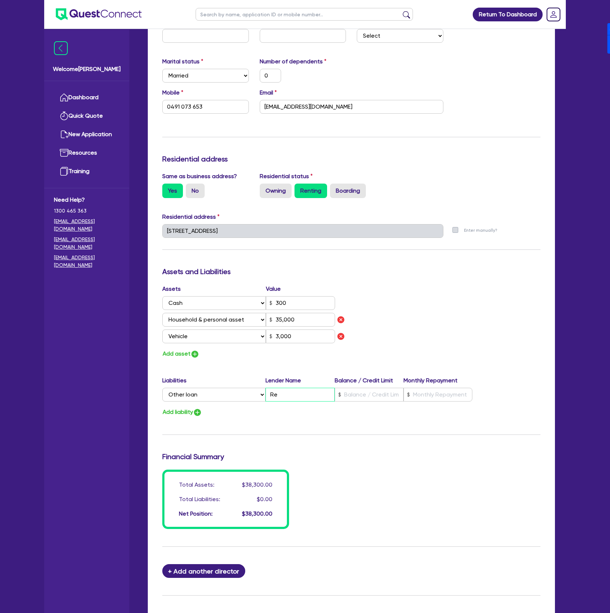
type input "35,000"
type input "3,000"
type input "0"
type input "0491 073 653"
type input "Rent"
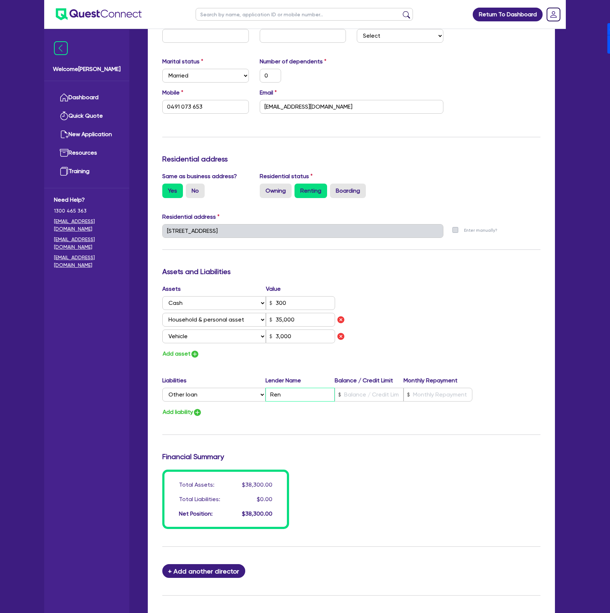
type input "35,000"
type input "3,000"
type input "Rent"
type input "0"
type input "0491 073 653"
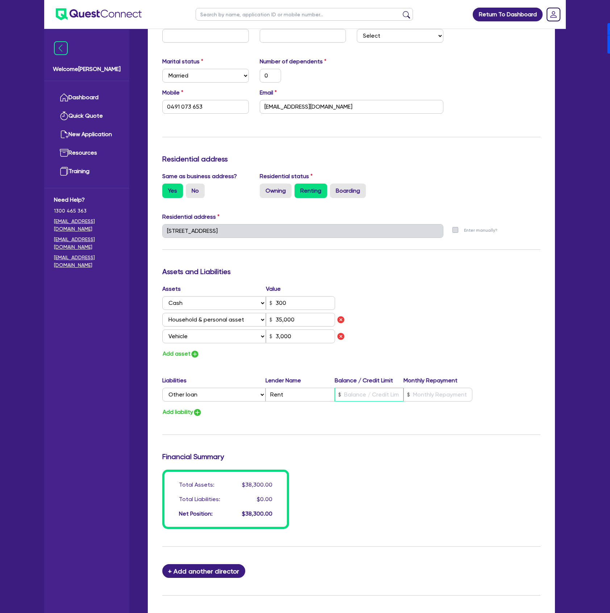
type input "0"
type input "35,000"
type input "3,000"
type input "0"
type input "0491 073 653"
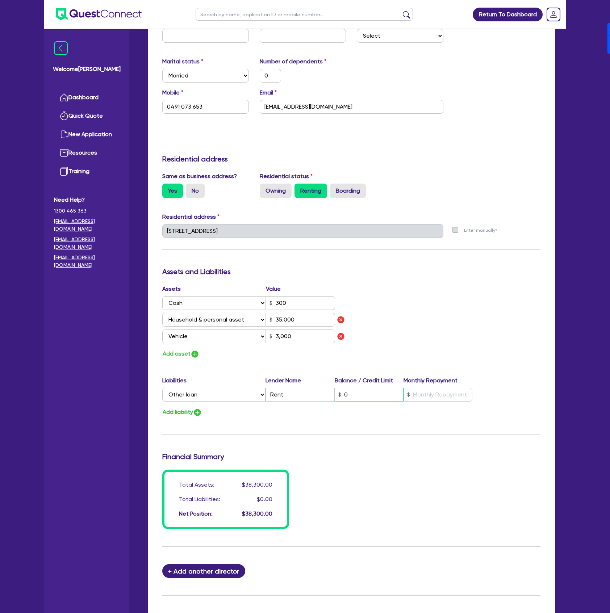
type input "0."
type input "35,000"
type input "3,000"
type input "0"
type input "0491 073 653"
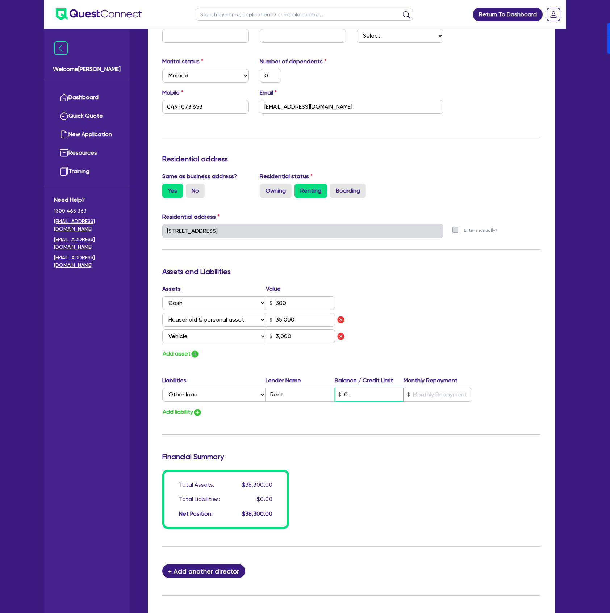
type input "0.0"
type input "35,000"
type input "3,000"
type input "0"
type input "0491 073 653"
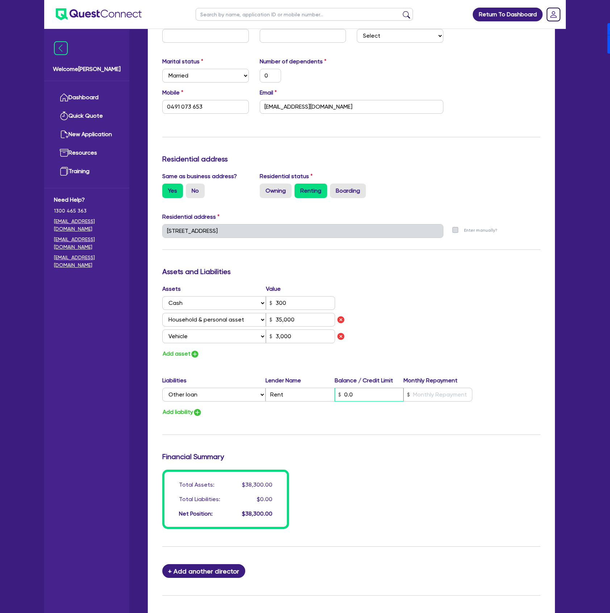
type input "0.01"
type input "35,000"
type input "3,000"
type input "0.01"
type input "0"
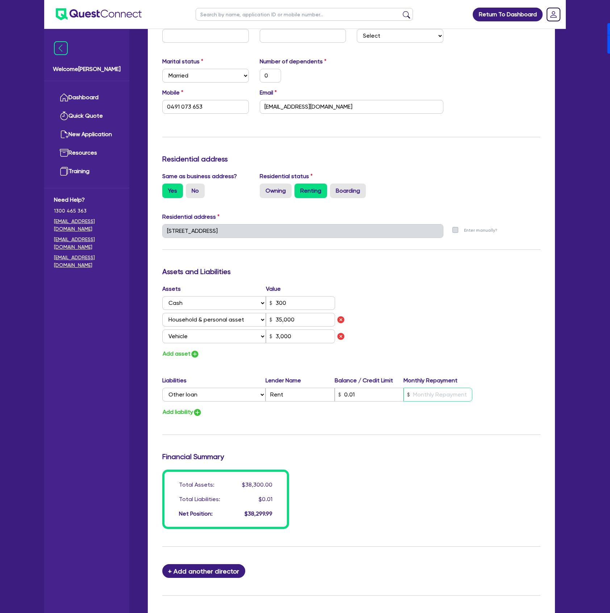
type input "0491 073 653"
type input "8"
type input "35,000"
type input "3,000"
type input "0"
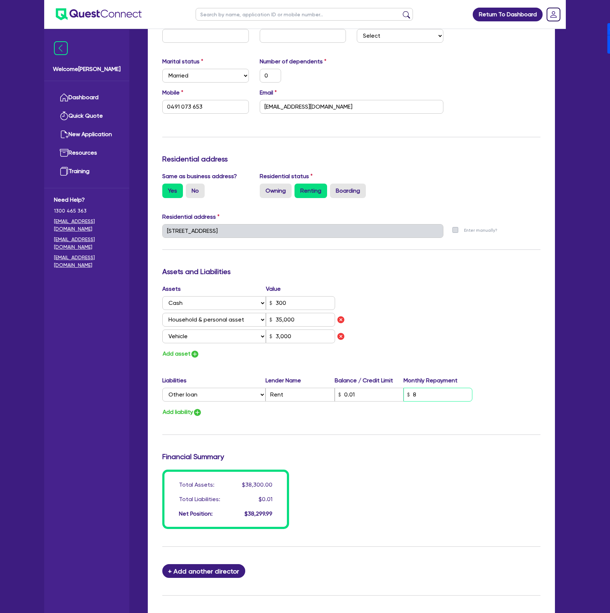
type input "0491 073 653"
type input "80"
type input "35,000"
type input "3,000"
type input "0"
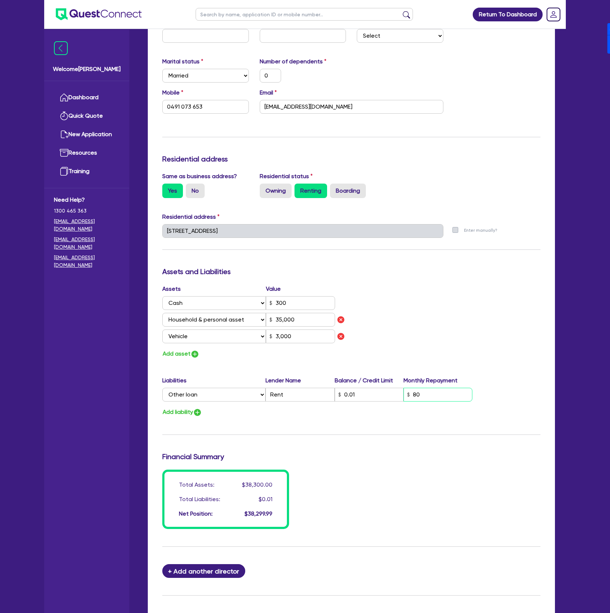
type input "0491 073 653"
type input "800"
type input "35,000"
type input "3,000"
type input "800"
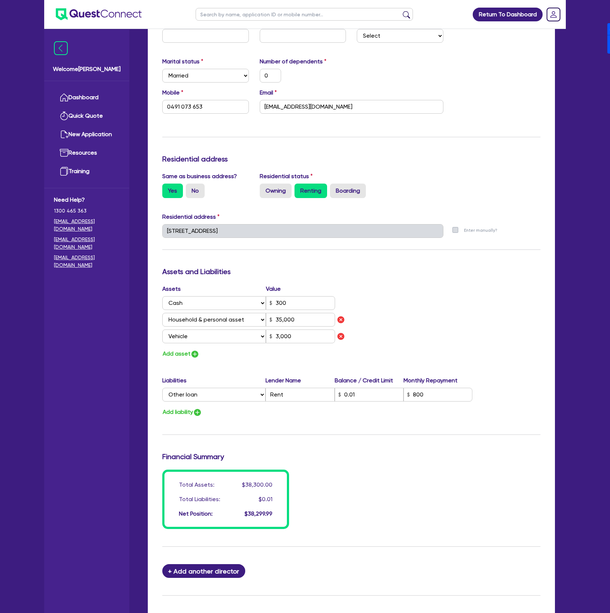
click at [416, 349] on div "Assets Value Select Asset Cash Property Investment property Vehicle Truck Trail…" at bounding box center [351, 321] width 389 height 74
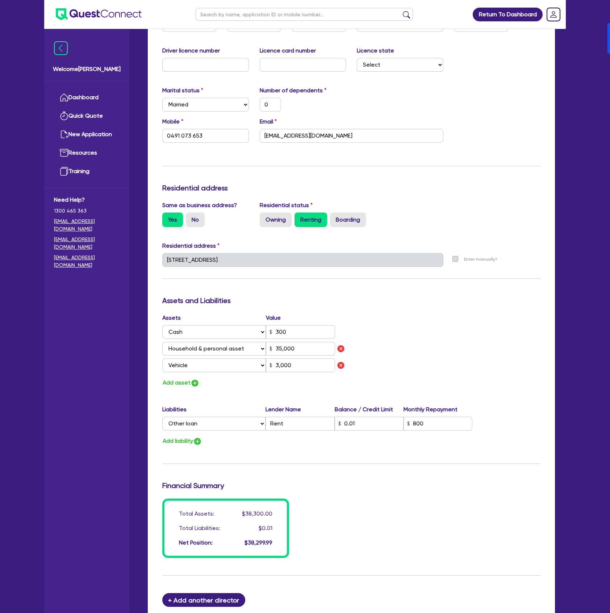
scroll to position [265, 0]
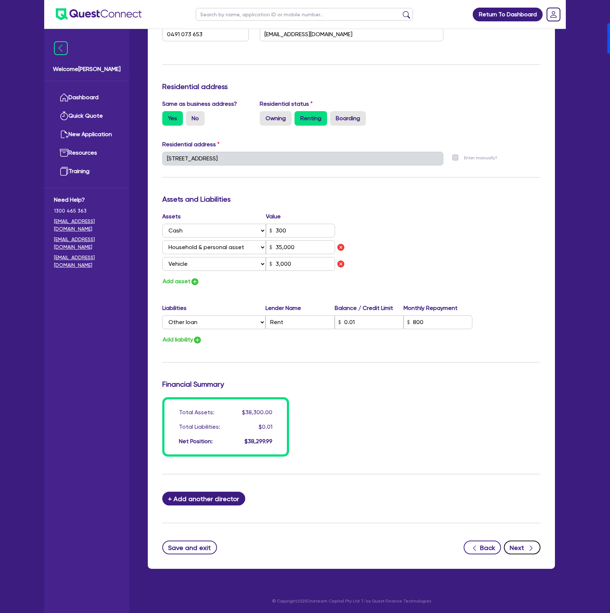
click at [520, 541] on button "Next" at bounding box center [521, 547] width 37 height 14
select select "CARS_AND_LIGHT_TRUCKS"
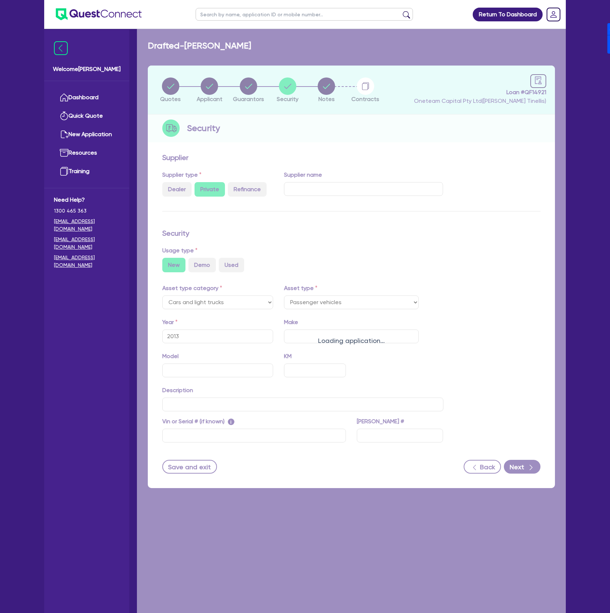
select select "PASSENGER_VEHICLES"
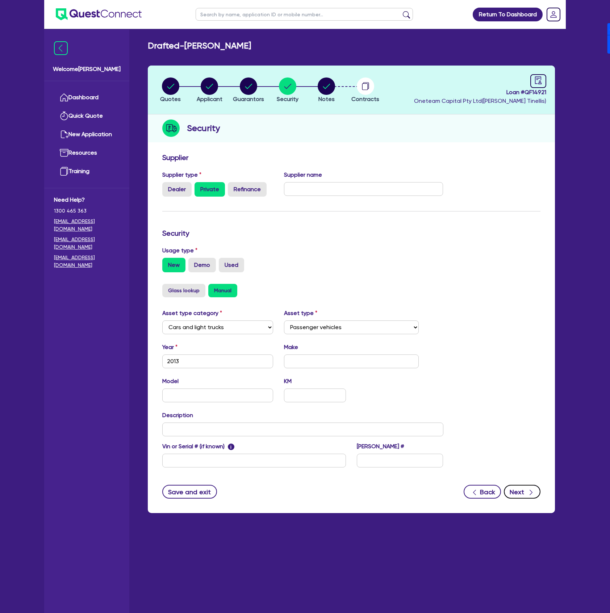
click at [525, 494] on button "Next" at bounding box center [521, 492] width 37 height 14
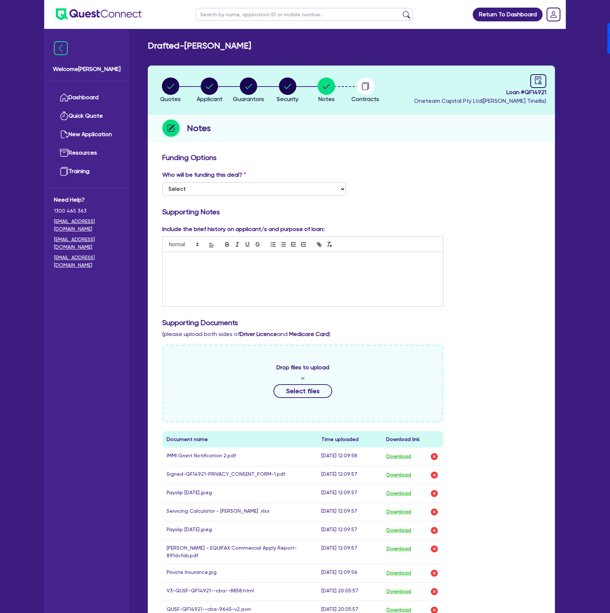
click at [256, 277] on div at bounding box center [303, 279] width 280 height 54
click at [220, 183] on select "Select I want Quest to fund 100% I will fund 100% I will co-fund with Quest Oth…" at bounding box center [254, 189] width 184 height 14
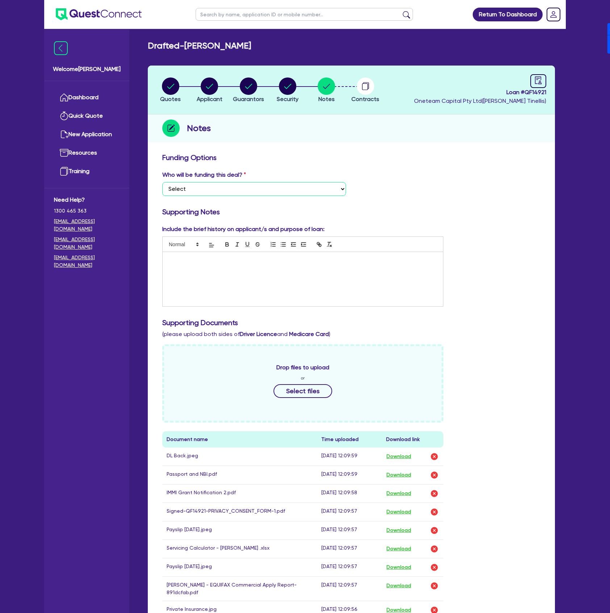
select select "Other"
click at [162, 182] on select "Select I want Quest to fund 100% I will fund 100% I will co-fund with Quest Oth…" at bounding box center [254, 189] width 184 height 14
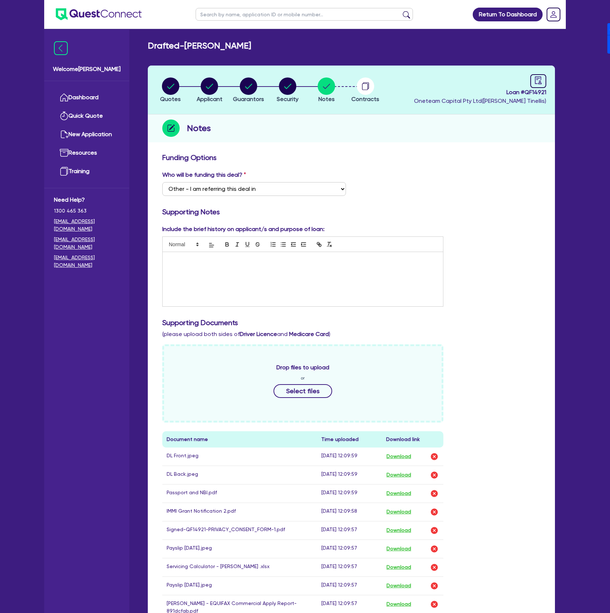
click at [219, 261] on p at bounding box center [302, 259] width 269 height 7
click at [174, 95] on button "Quotes" at bounding box center [170, 90] width 21 height 27
select select "CARS_AND_LIGHT_TRUCKS"
select select "PASSENGER_VEHICLES"
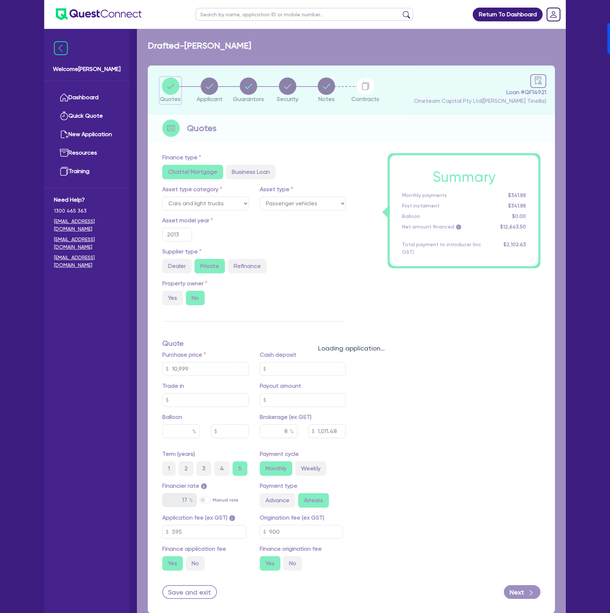
type input "10,999"
type input "1,011.48"
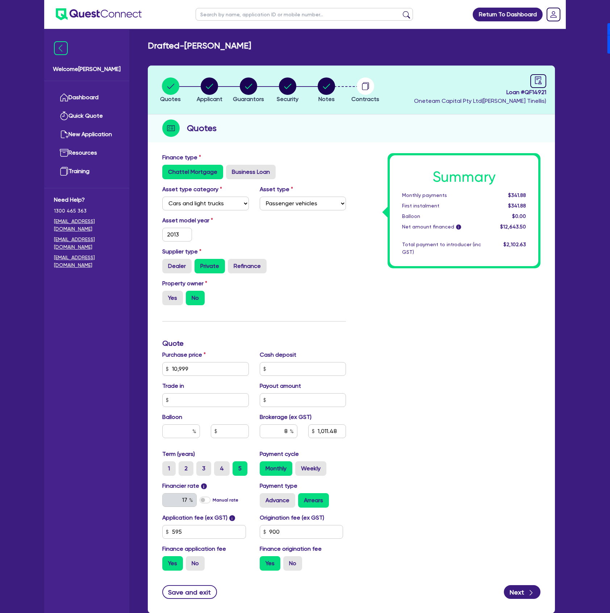
click at [339, 96] on li "Notes" at bounding box center [326, 89] width 39 height 25
click at [329, 90] on circle "button" at bounding box center [325, 85] width 17 height 17
select select "Other"
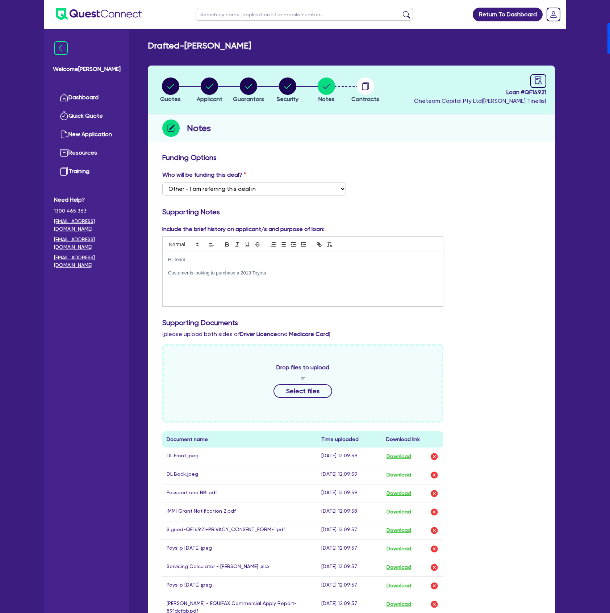
click at [316, 274] on p "Customer is looking to purchase a 2013 Toyota" at bounding box center [302, 273] width 269 height 7
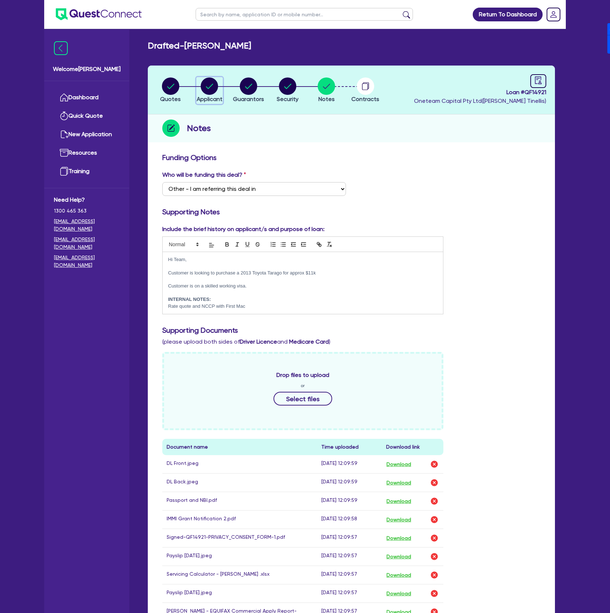
click at [207, 90] on circle "button" at bounding box center [209, 85] width 17 height 17
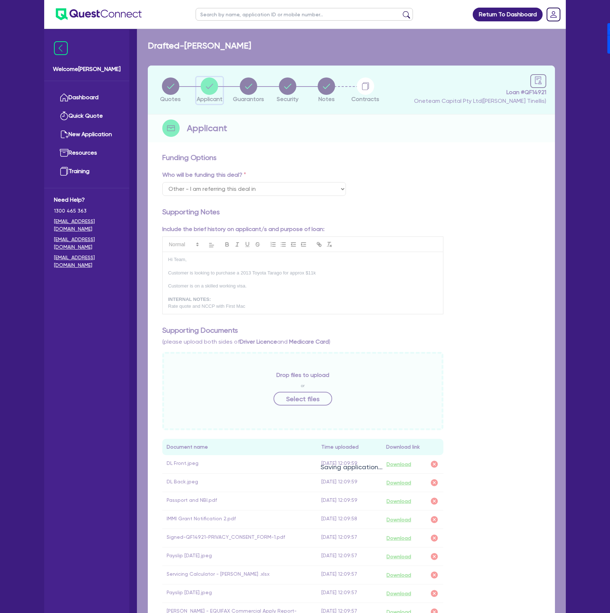
select select "SOLE_TRADER"
select select "ACCOMODATION_FOOD"
select select "HOTELS"
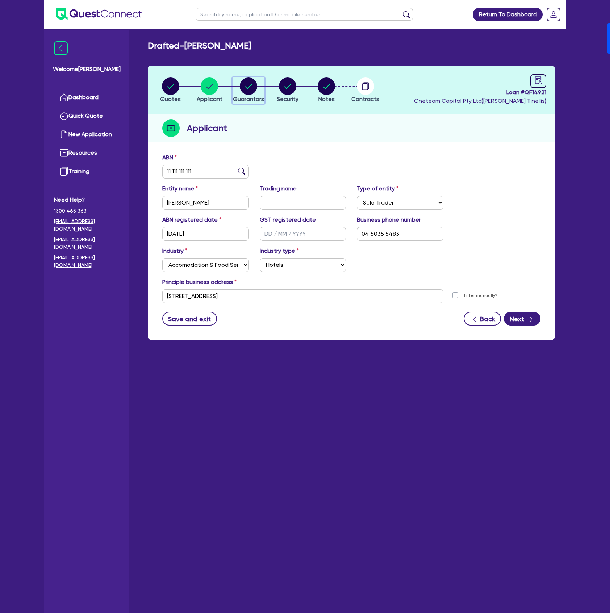
click at [257, 83] on icon "button" at bounding box center [248, 85] width 17 height 17
select select "MR"
select select "[GEOGRAPHIC_DATA]"
select select "MARRIED"
select select "CASH"
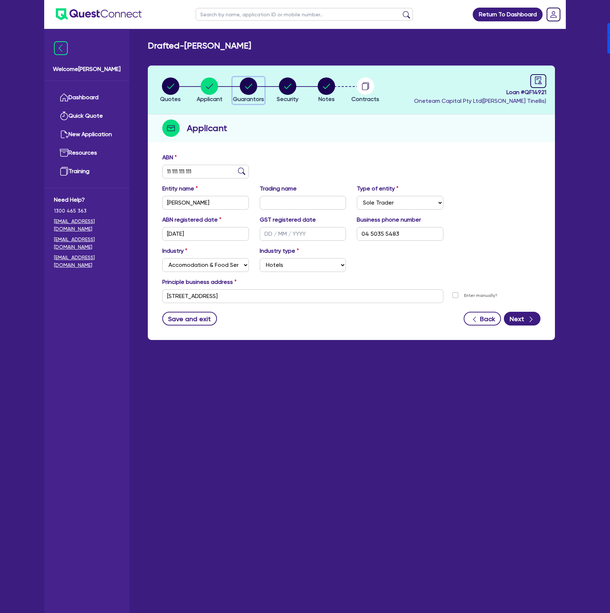
select select "HOUSEHOLD_PERSONAL"
select select "VEHICLE"
select select "OTHER"
